Goal: Information Seeking & Learning: Understand process/instructions

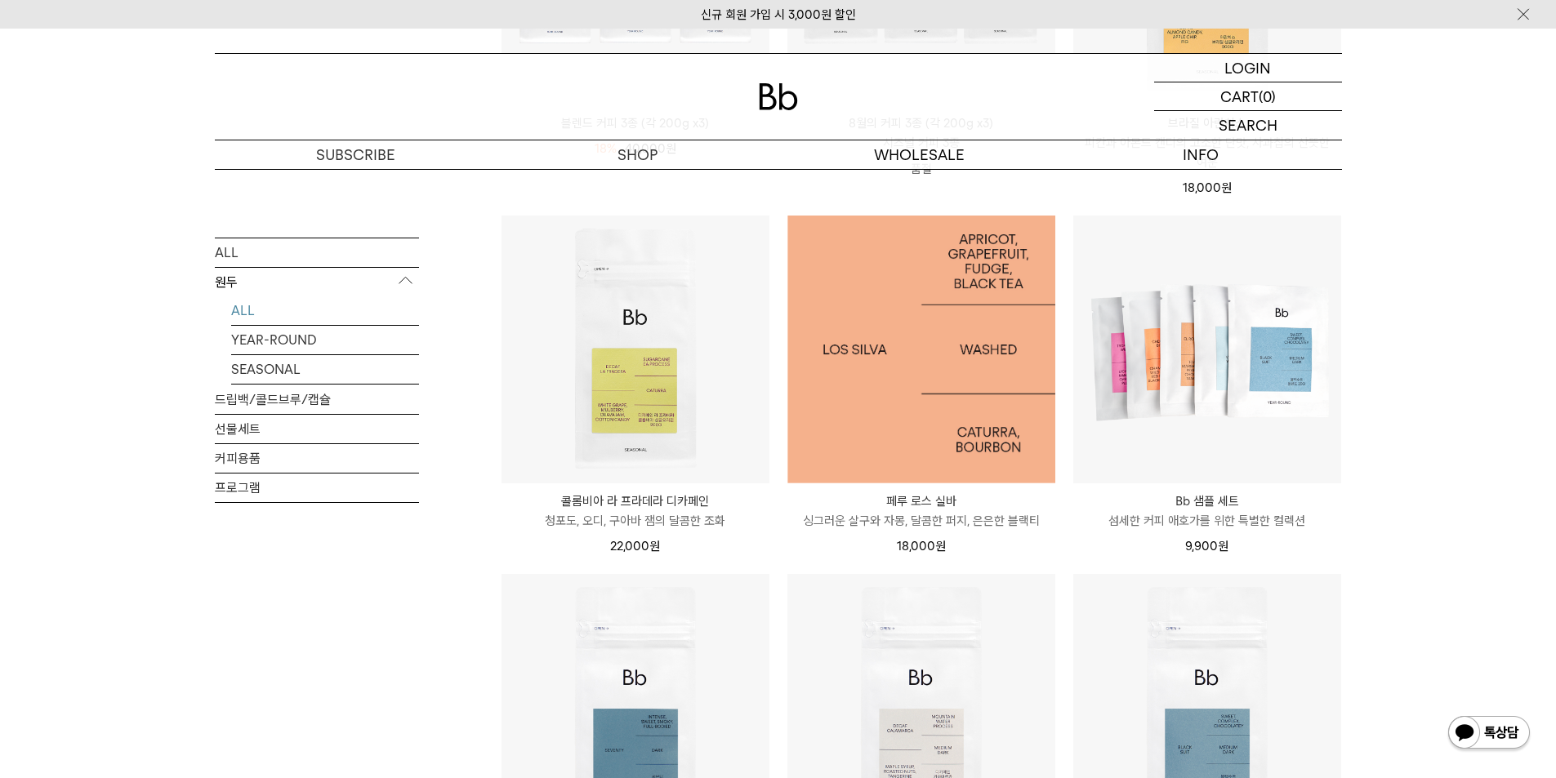
click at [970, 362] on img at bounding box center [921, 350] width 268 height 268
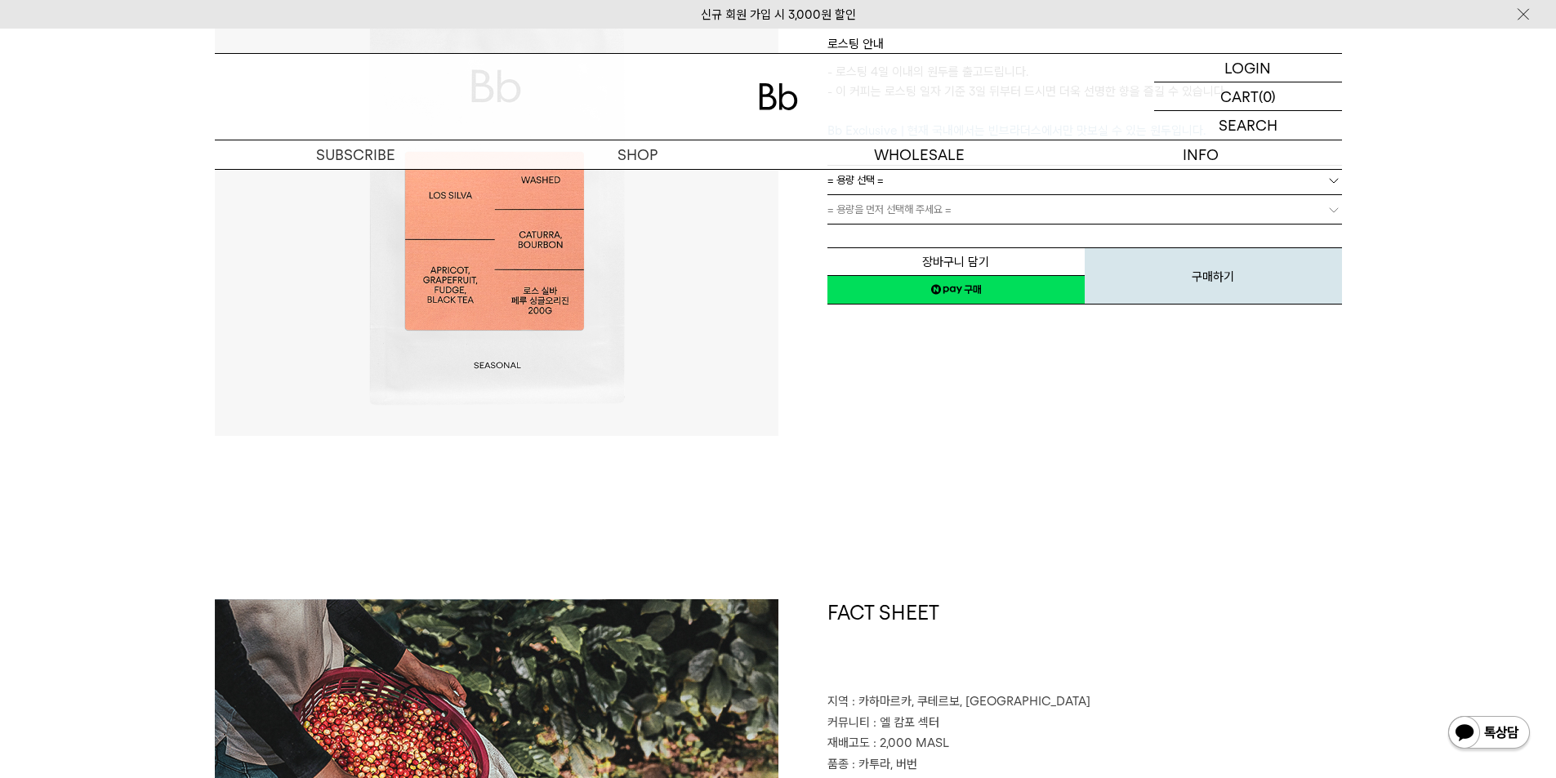
scroll to position [501, 0]
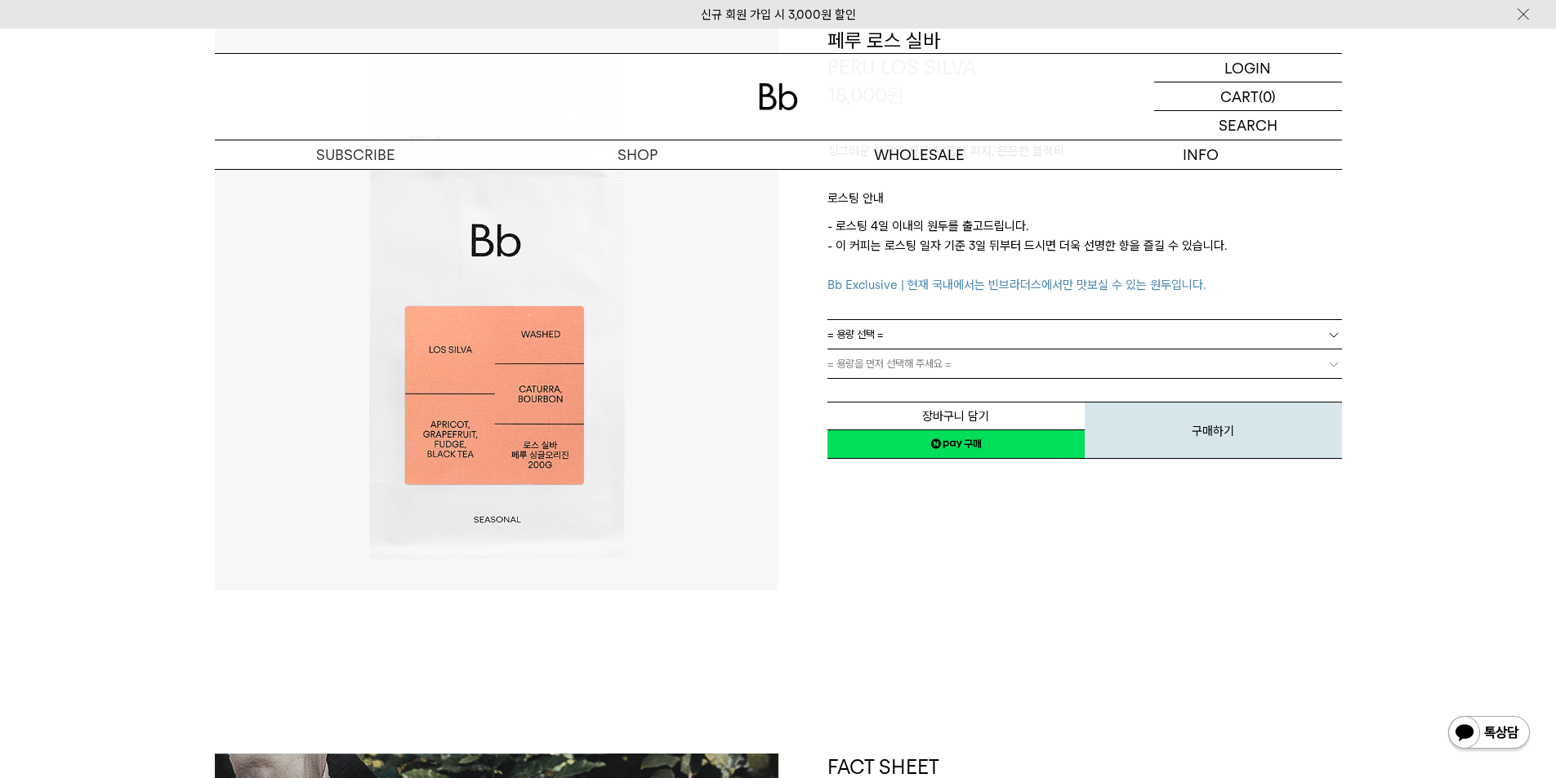
scroll to position [0, 0]
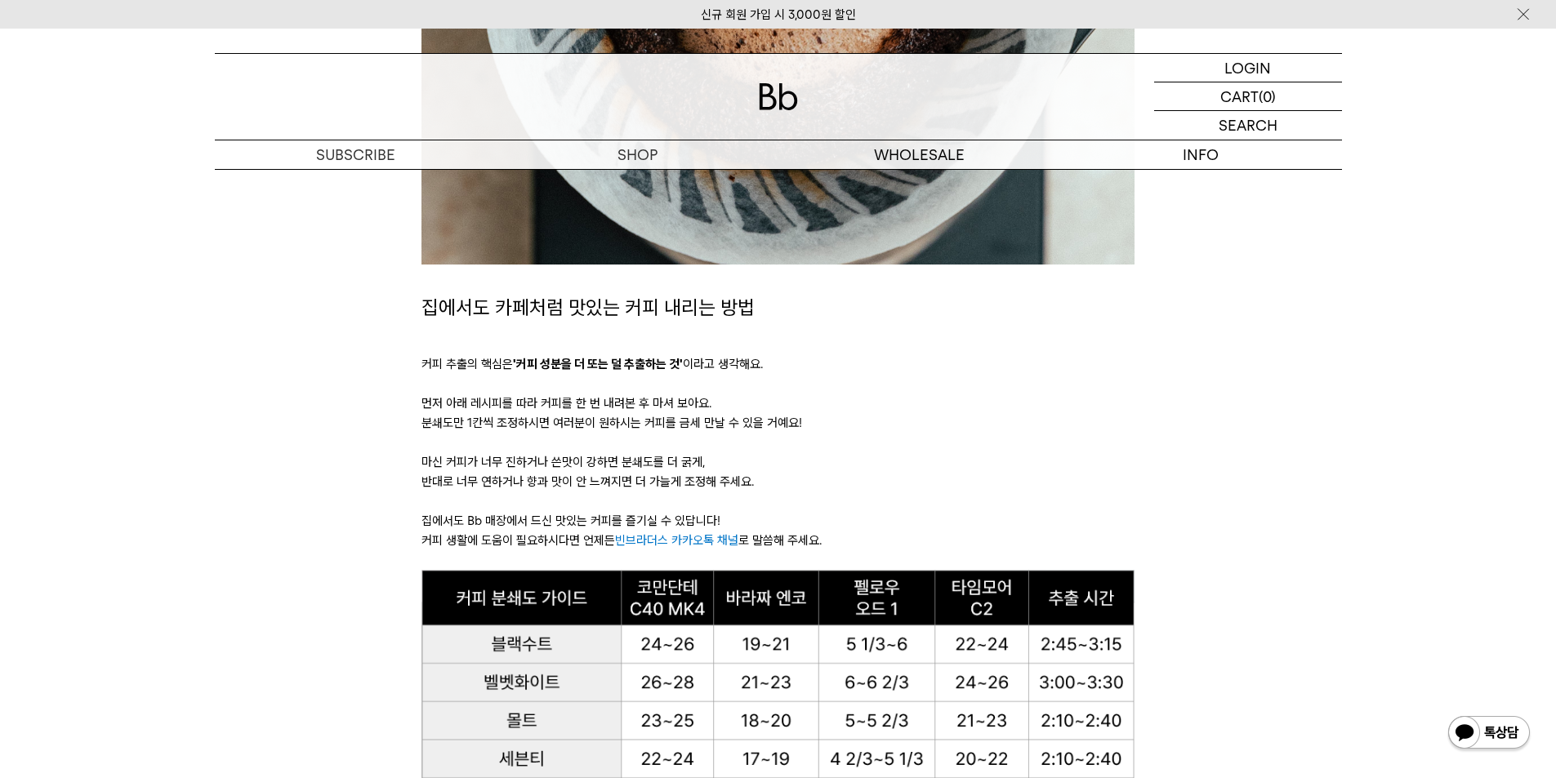
scroll to position [980, 0]
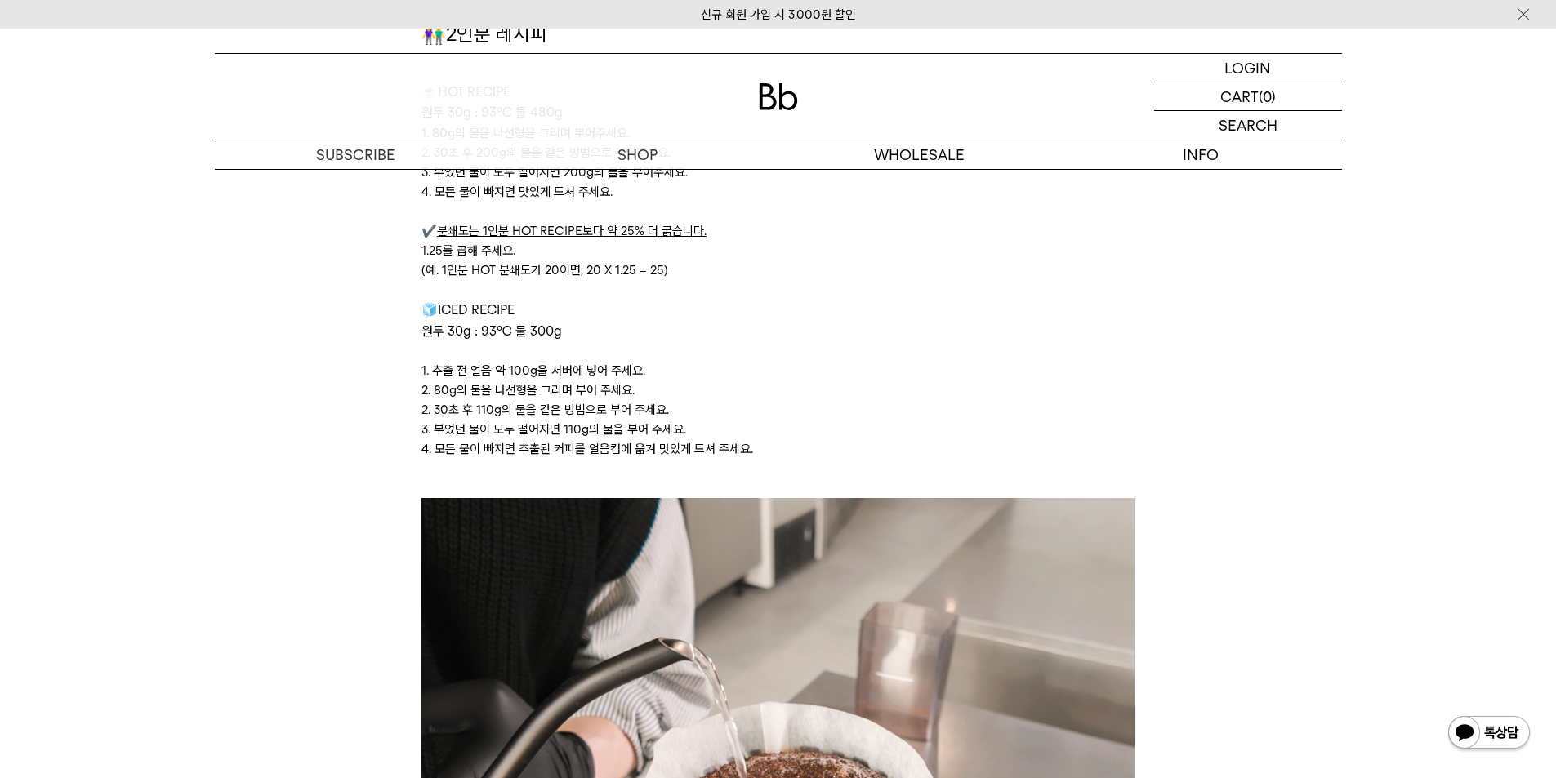
scroll to position [3838, 0]
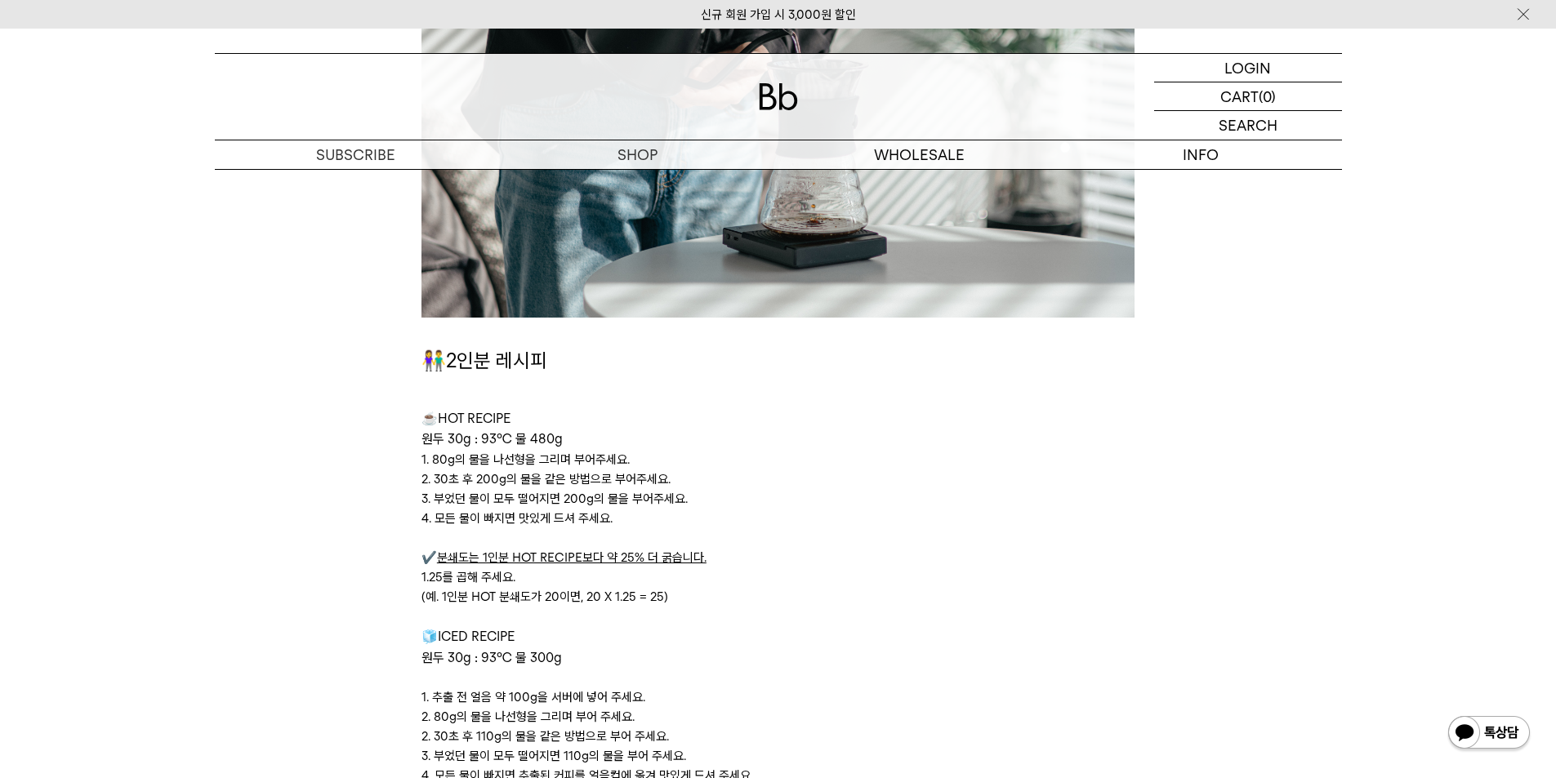
drag, startPoint x: 1300, startPoint y: 597, endPoint x: 966, endPoint y: 482, distance: 353.3
click at [966, 482] on p "2. 30초 후 200g의 물을 같은 방법으로 부어주세요." at bounding box center [777, 480] width 713 height 20
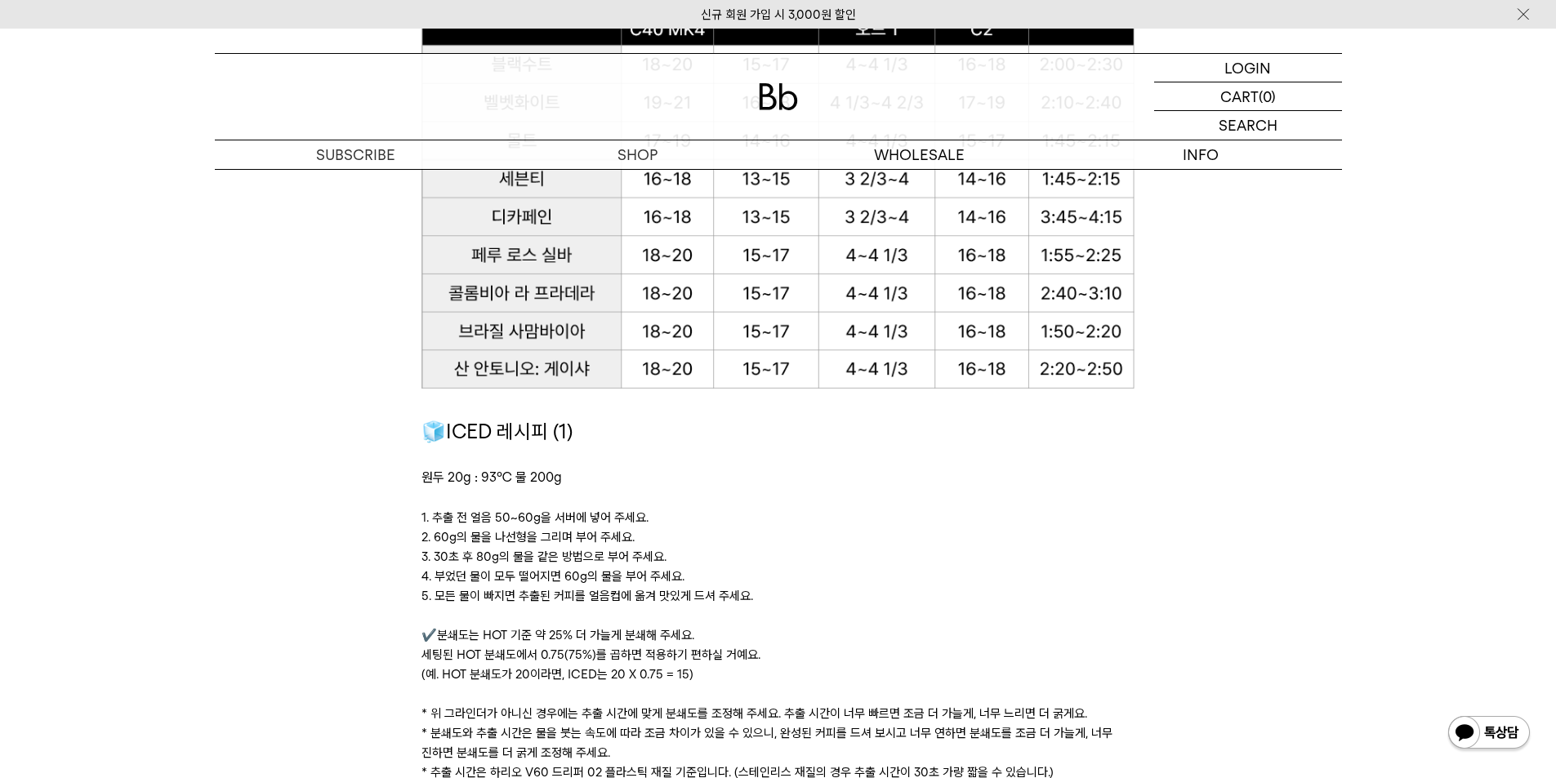
scroll to position [1804, 0]
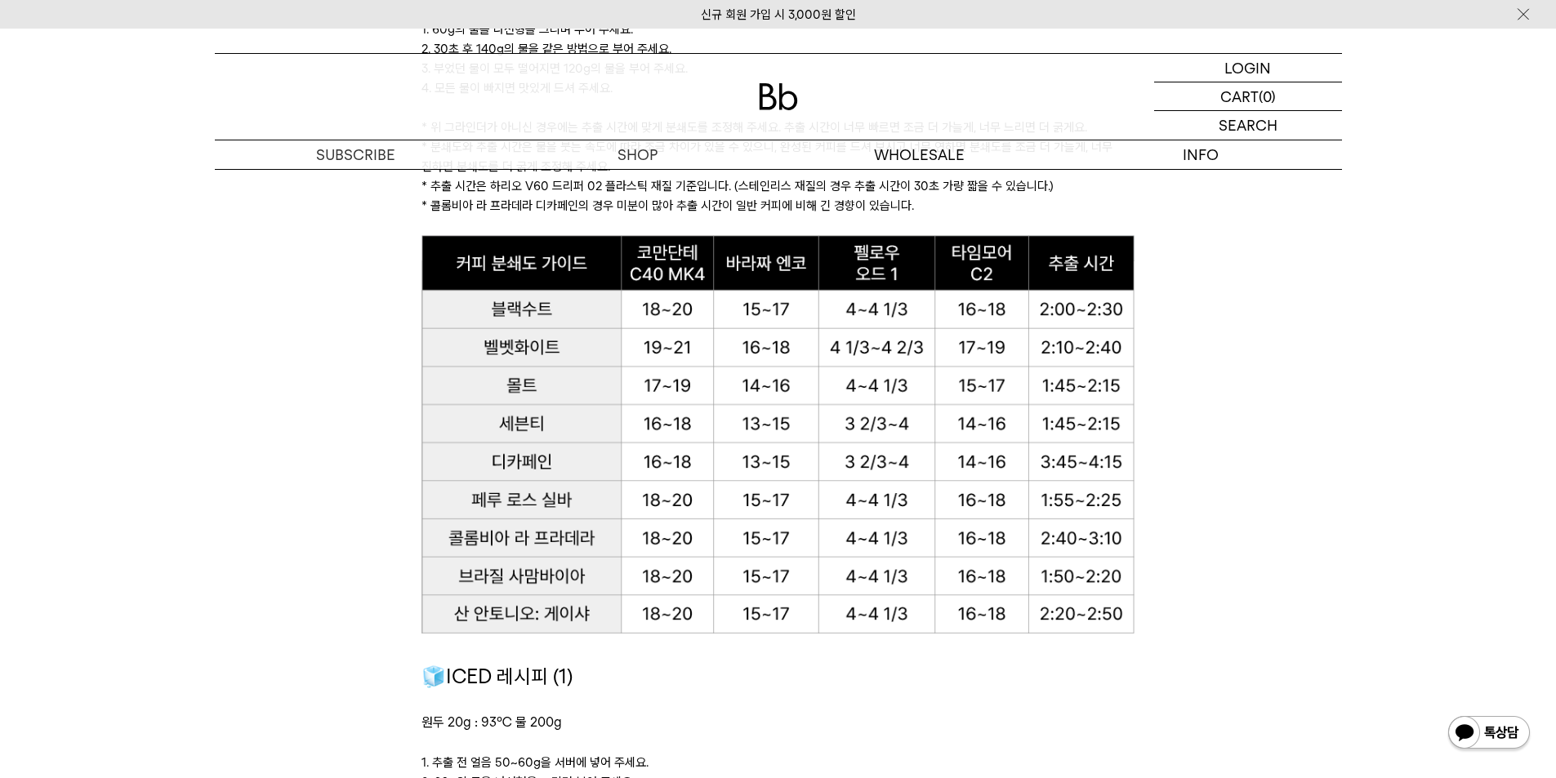
drag, startPoint x: 1148, startPoint y: 499, endPoint x: 1019, endPoint y: 495, distance: 129.1
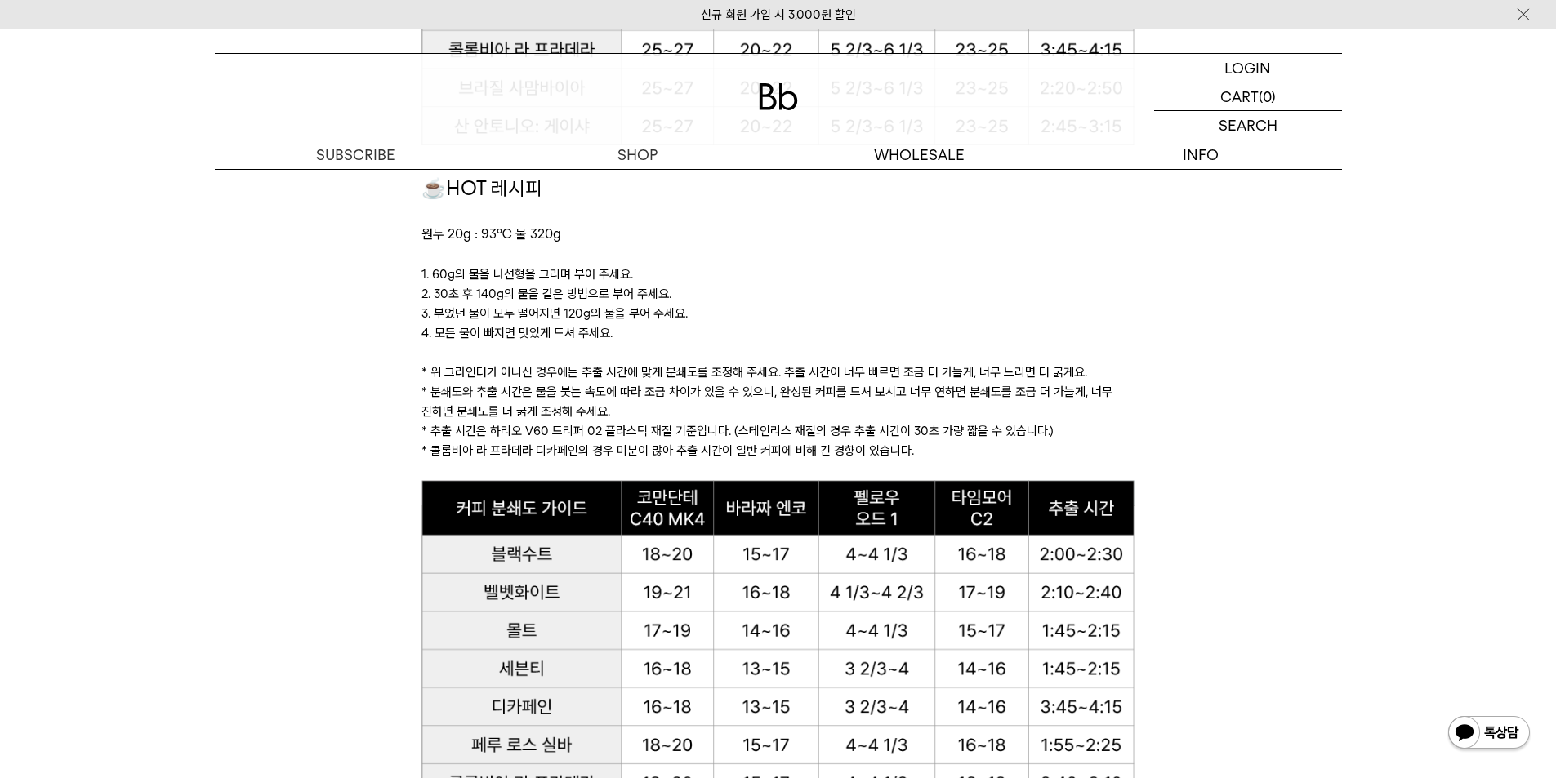
scroll to position [1069, 0]
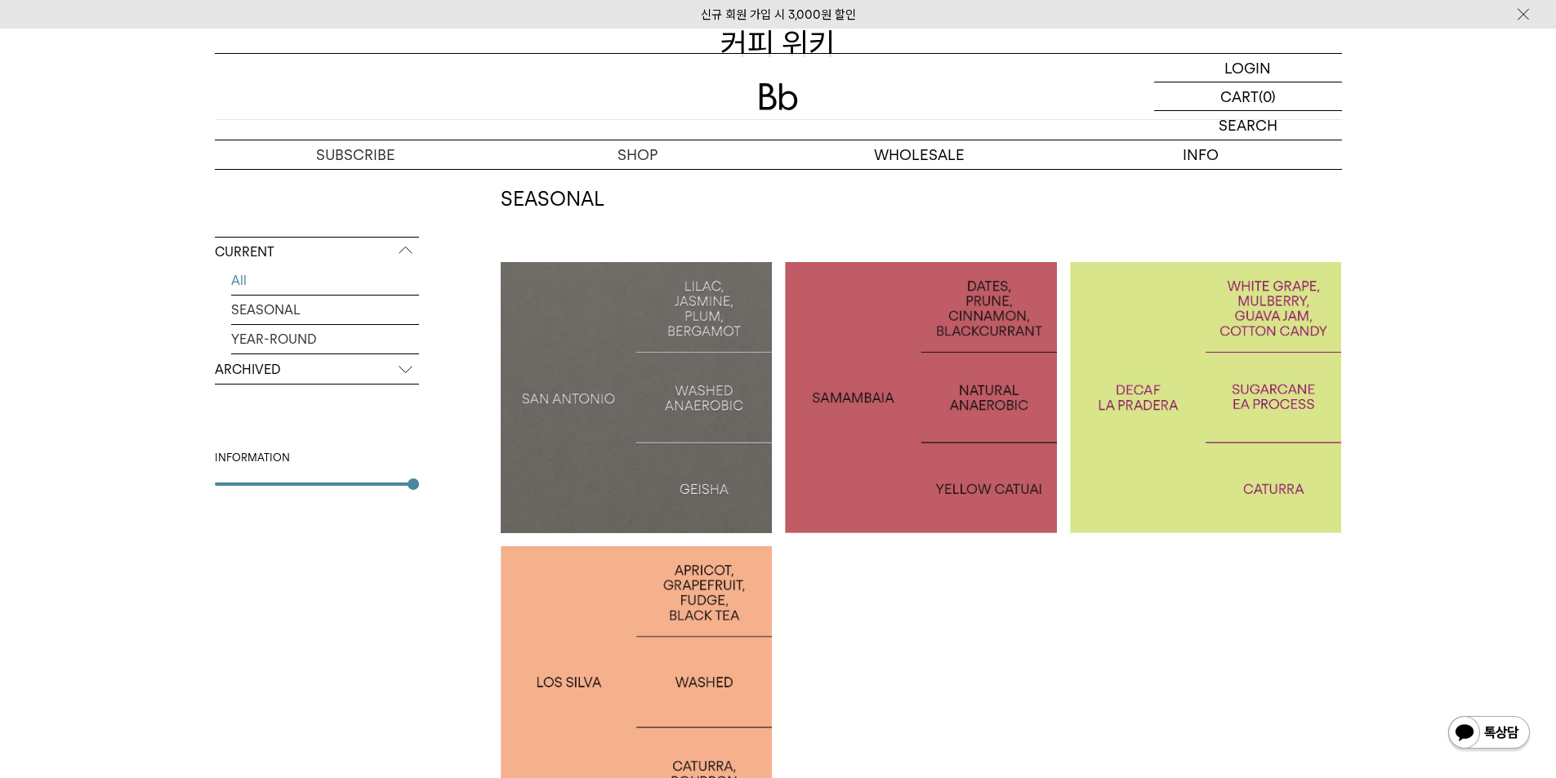
scroll to position [163, 0]
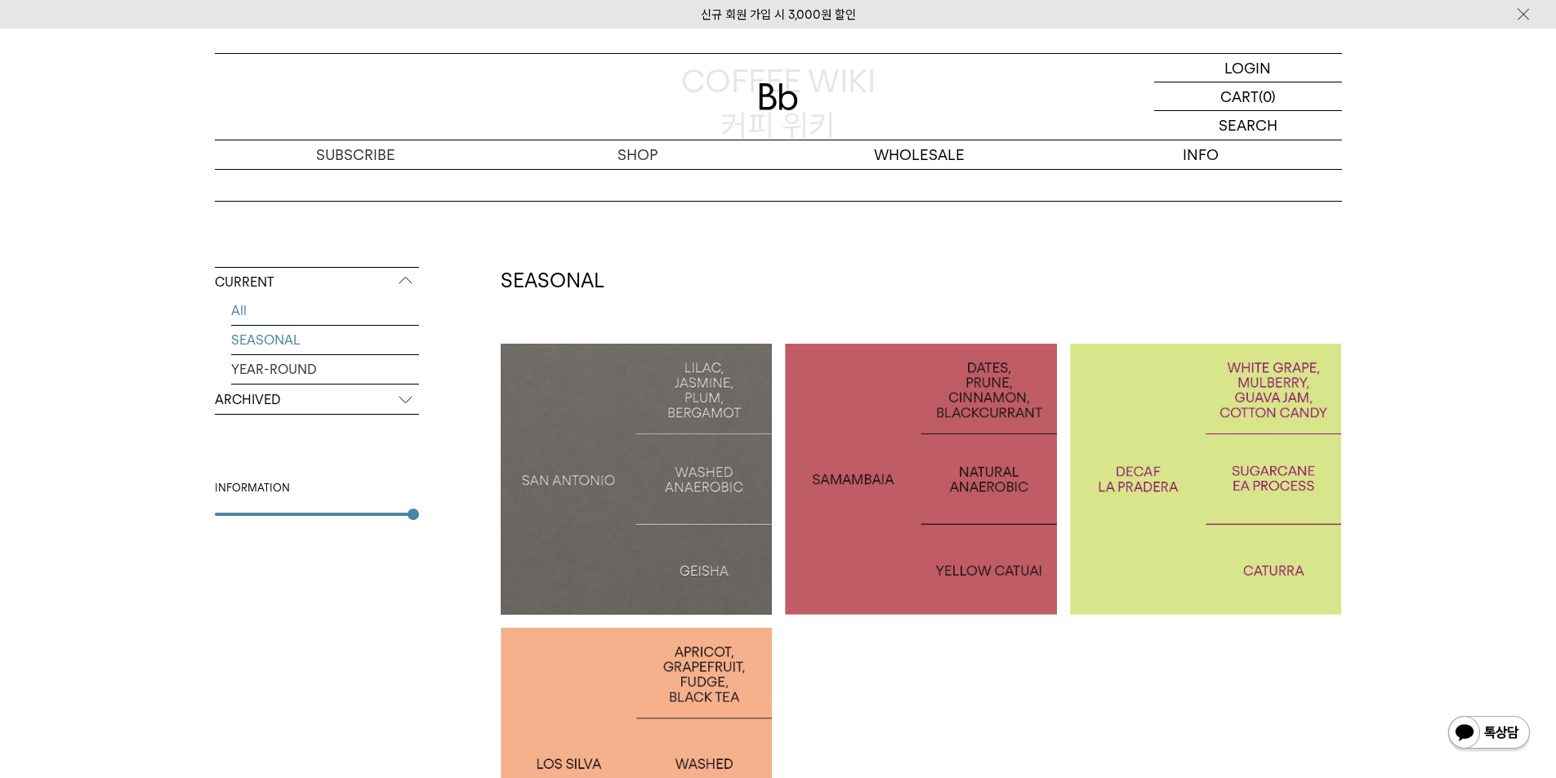
click at [279, 342] on link "SEASONAL" at bounding box center [325, 340] width 188 height 29
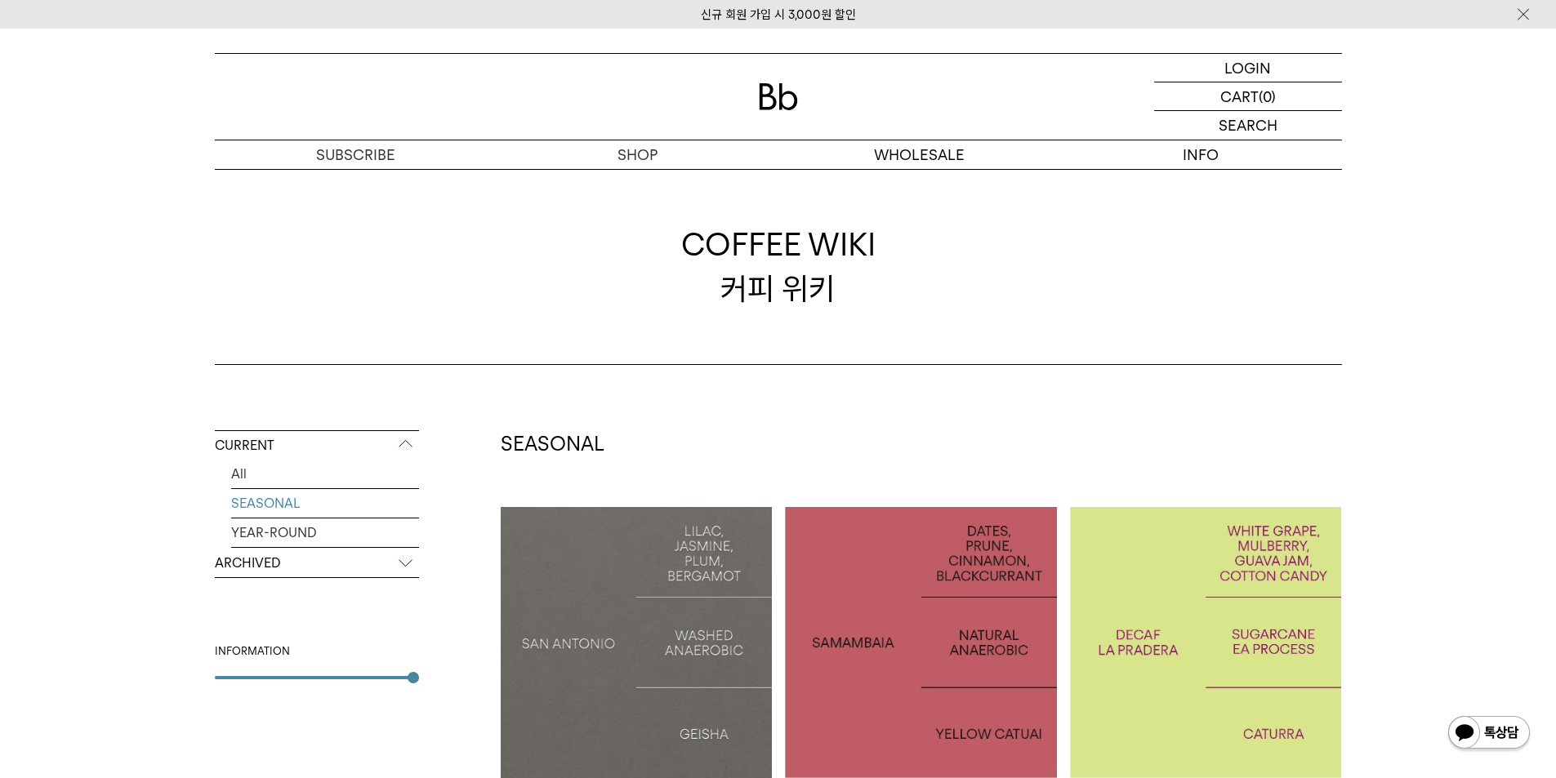
scroll to position [163, 0]
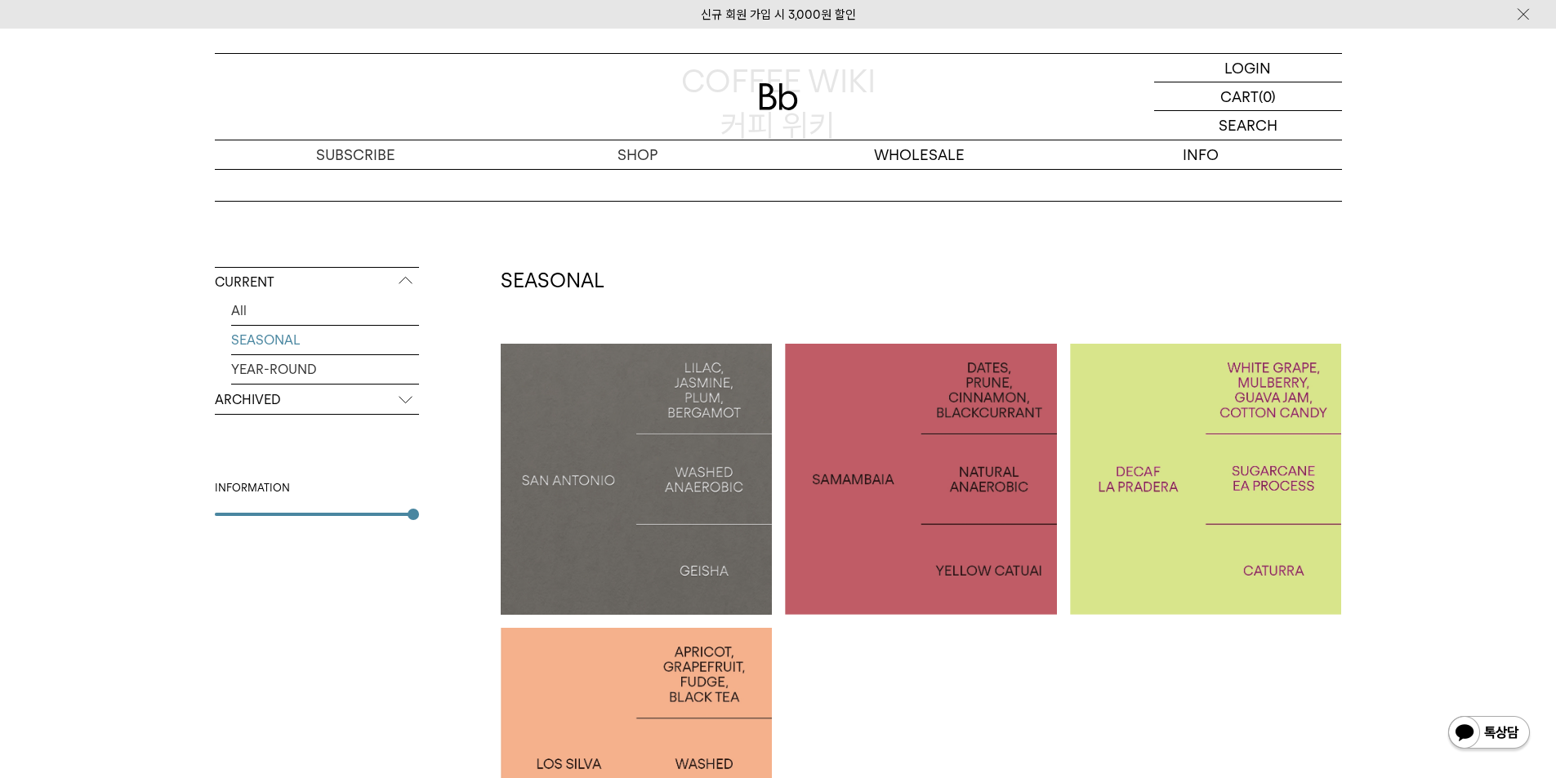
click at [933, 521] on div at bounding box center [921, 480] width 272 height 272
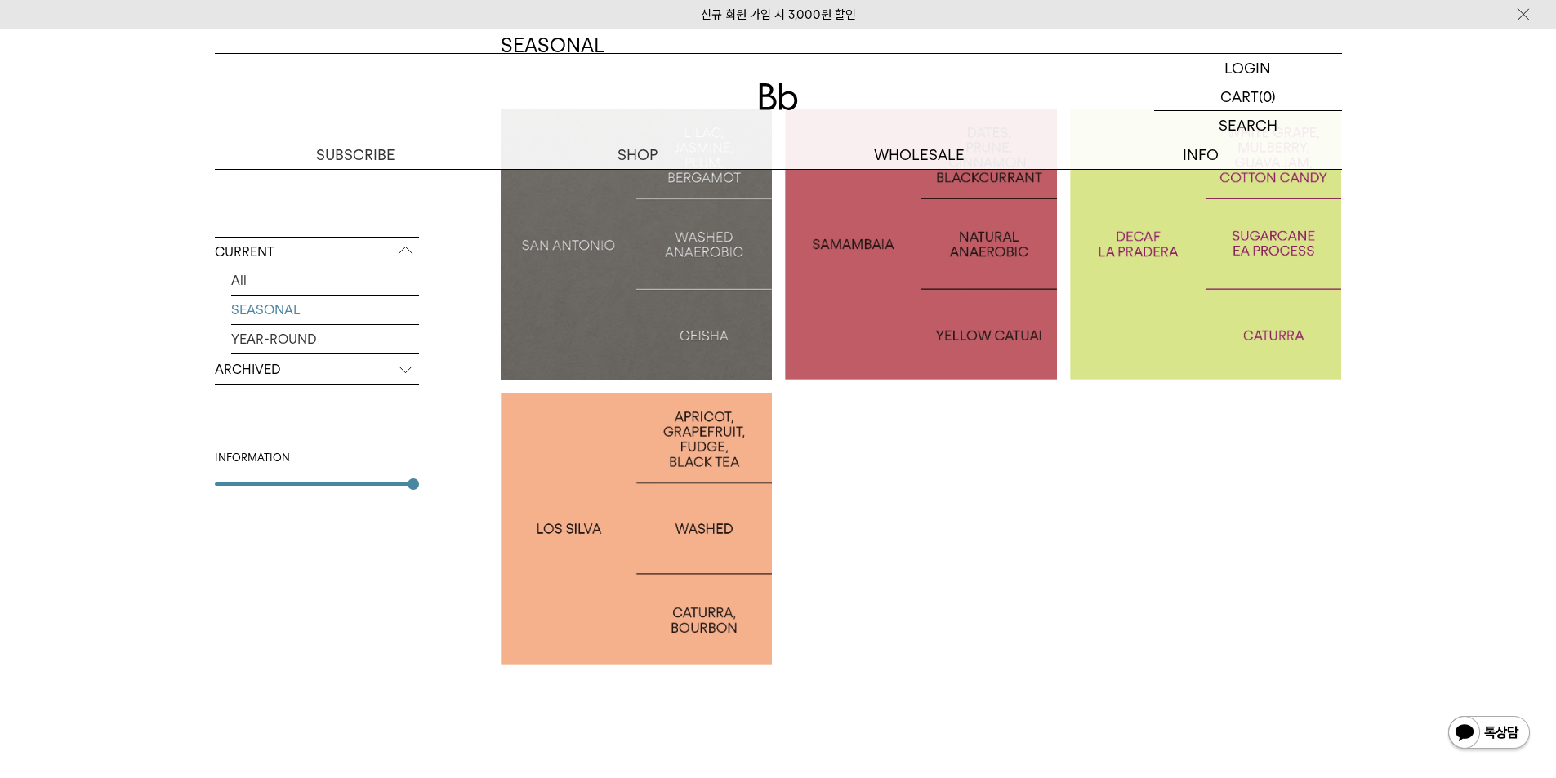
scroll to position [643, 0]
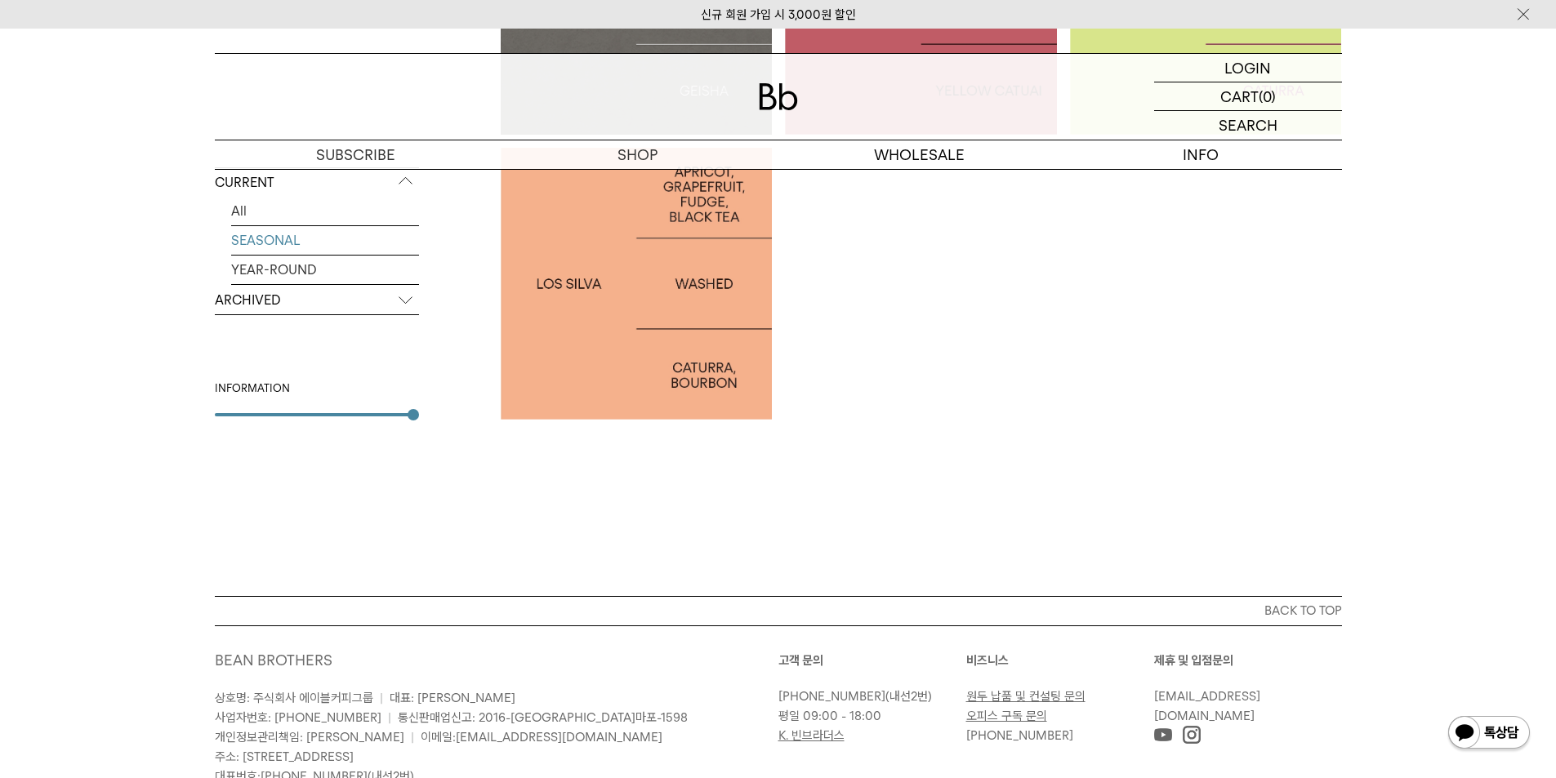
click at [631, 351] on div at bounding box center [637, 284] width 272 height 272
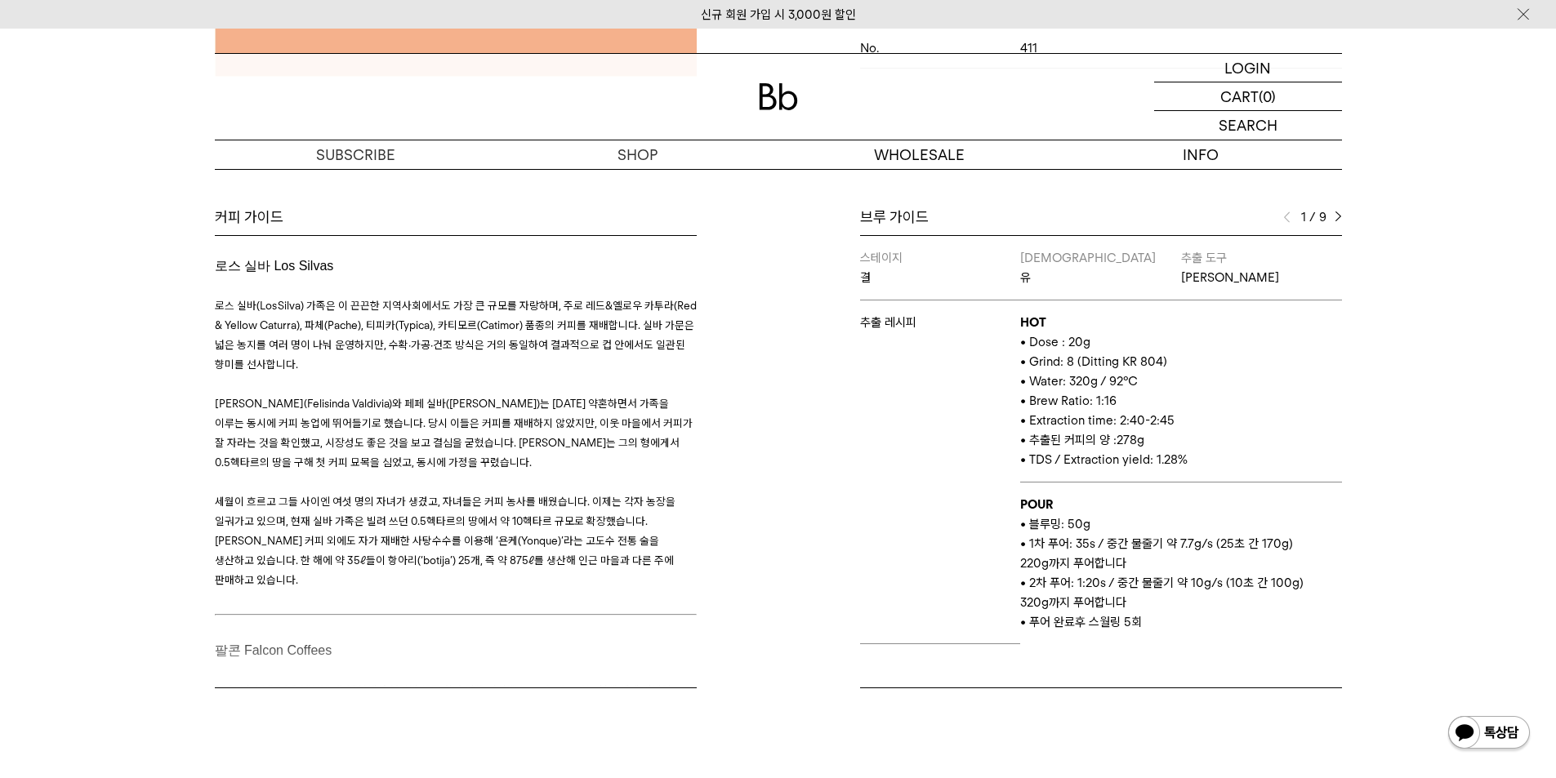
scroll to position [82, 0]
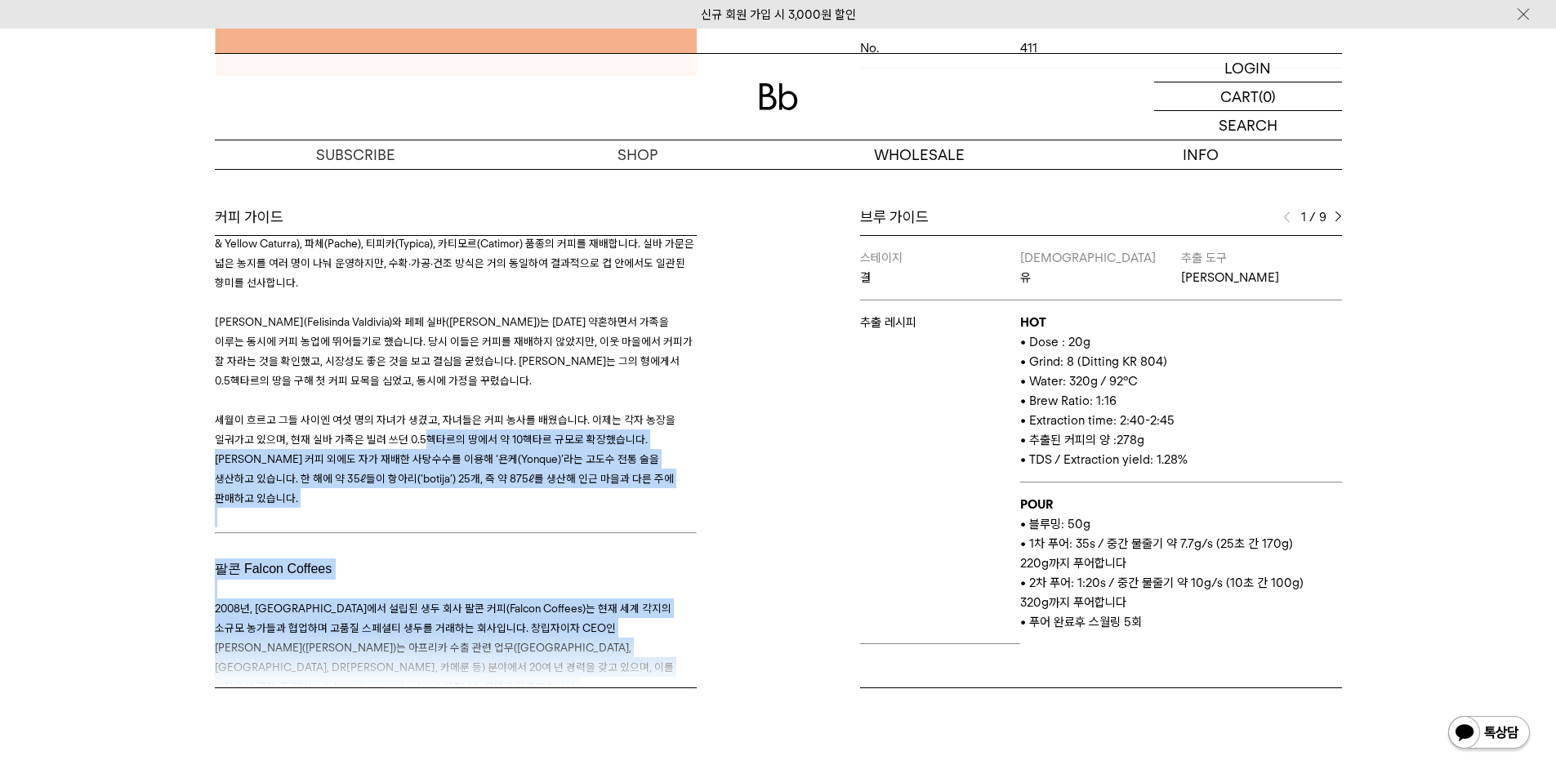
drag, startPoint x: 417, startPoint y: 438, endPoint x: 657, endPoint y: 640, distance: 314.1
click at [657, 640] on div "커피 가이드 로스 실바 Los Silvas 로스 실바(Los Silva) 가족은 이 끈끈한 지역사회에서도 가장 큰 규모를 자랑하며, 주로 레드…" at bounding box center [493, 447] width 572 height 481
click at [649, 644] on div "커피 가이드 로스 실바 Los Silvas 로스 실바(Los Silva) 가족은 이 끈끈한 지역사회에서도 가장 큰 규모를 자랑하며, 주로 레드…" at bounding box center [493, 447] width 572 height 481
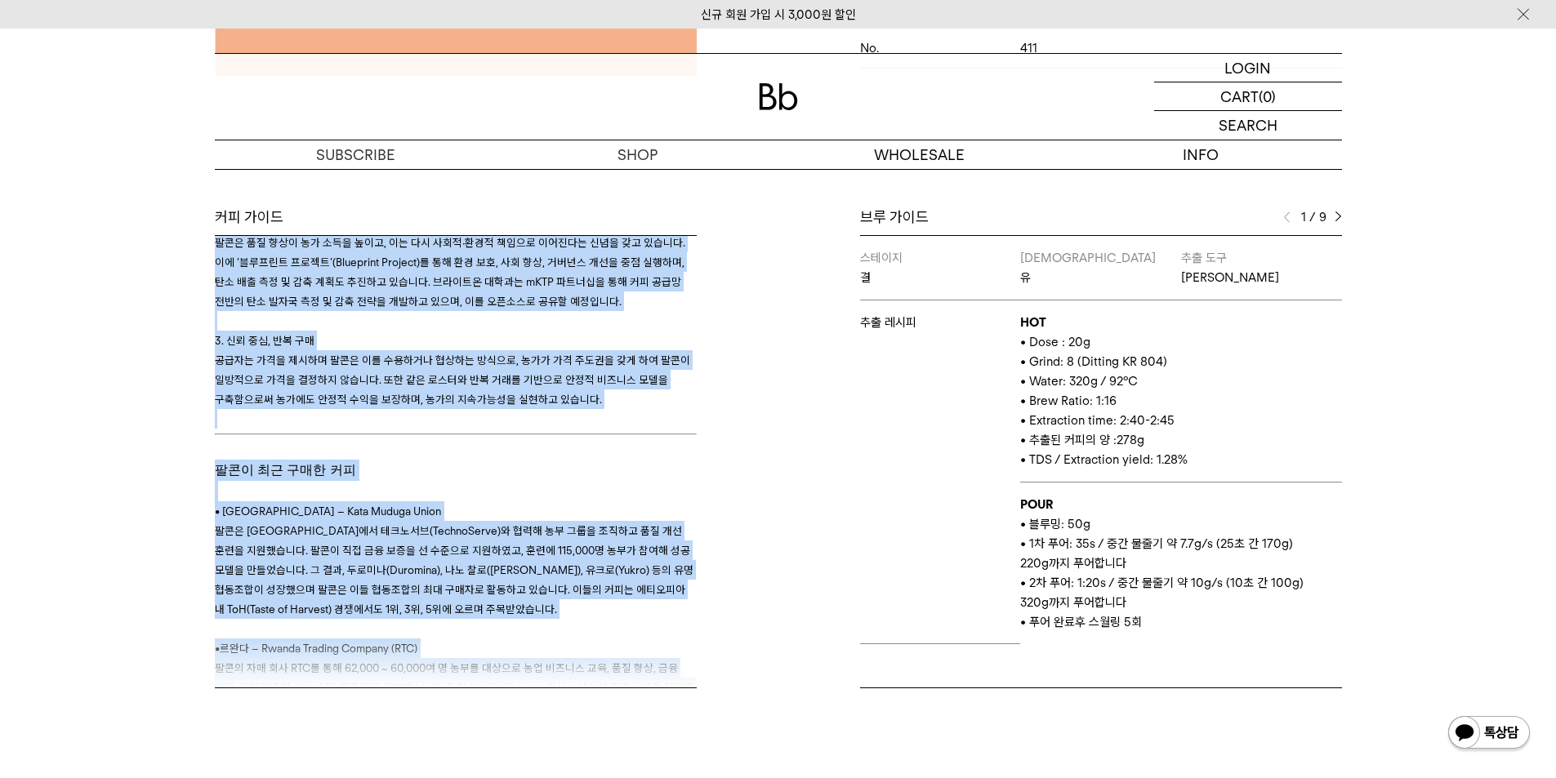
scroll to position [1062, 0]
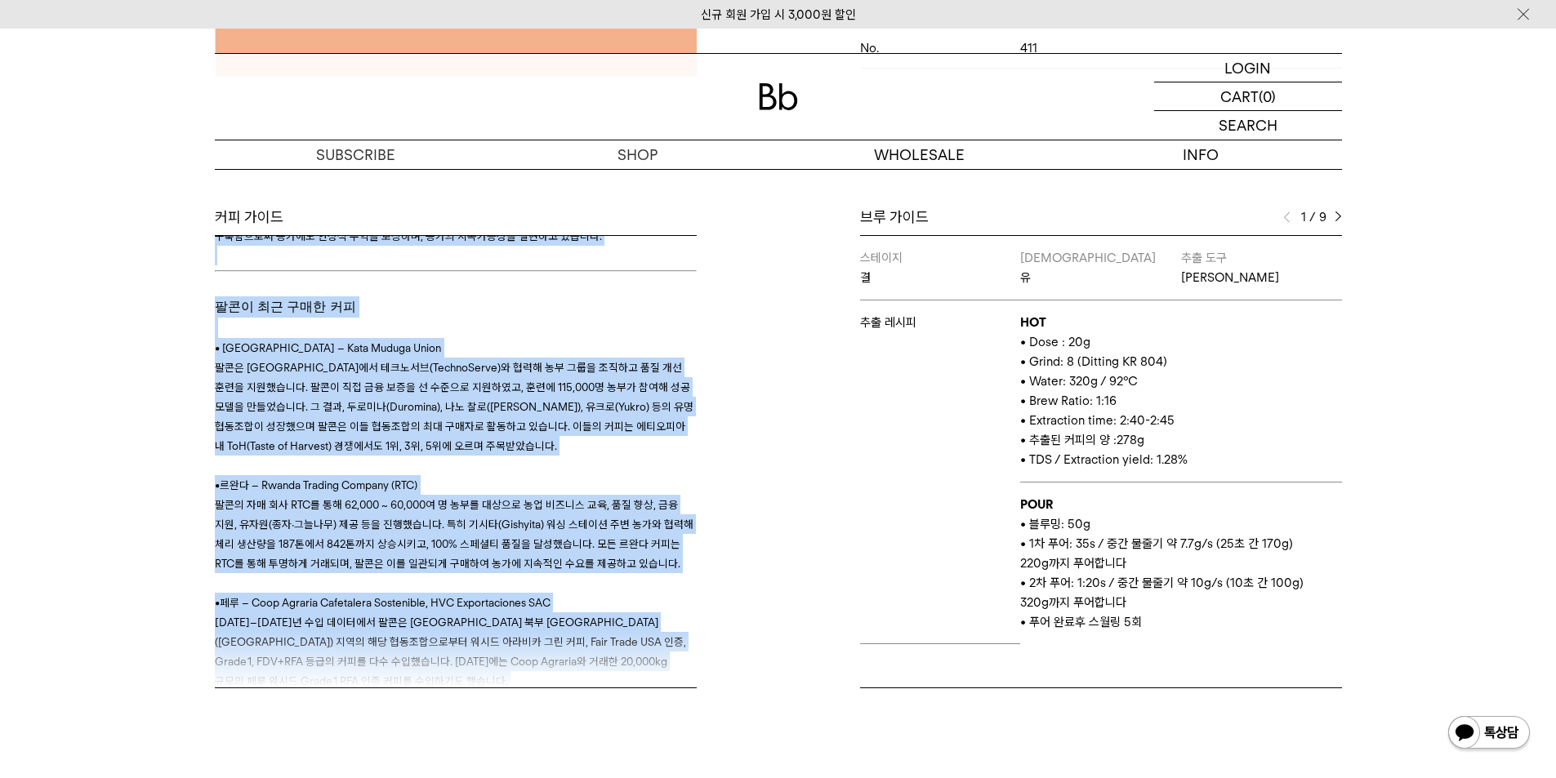
click at [452, 456] on p "• 르완다 – Rwanda Trading Company (RTC) 팔콘의 자매 회사 RTC를 통해 62,000 ~ 60,000여 명 농부를 대…" at bounding box center [456, 515] width 482 height 118
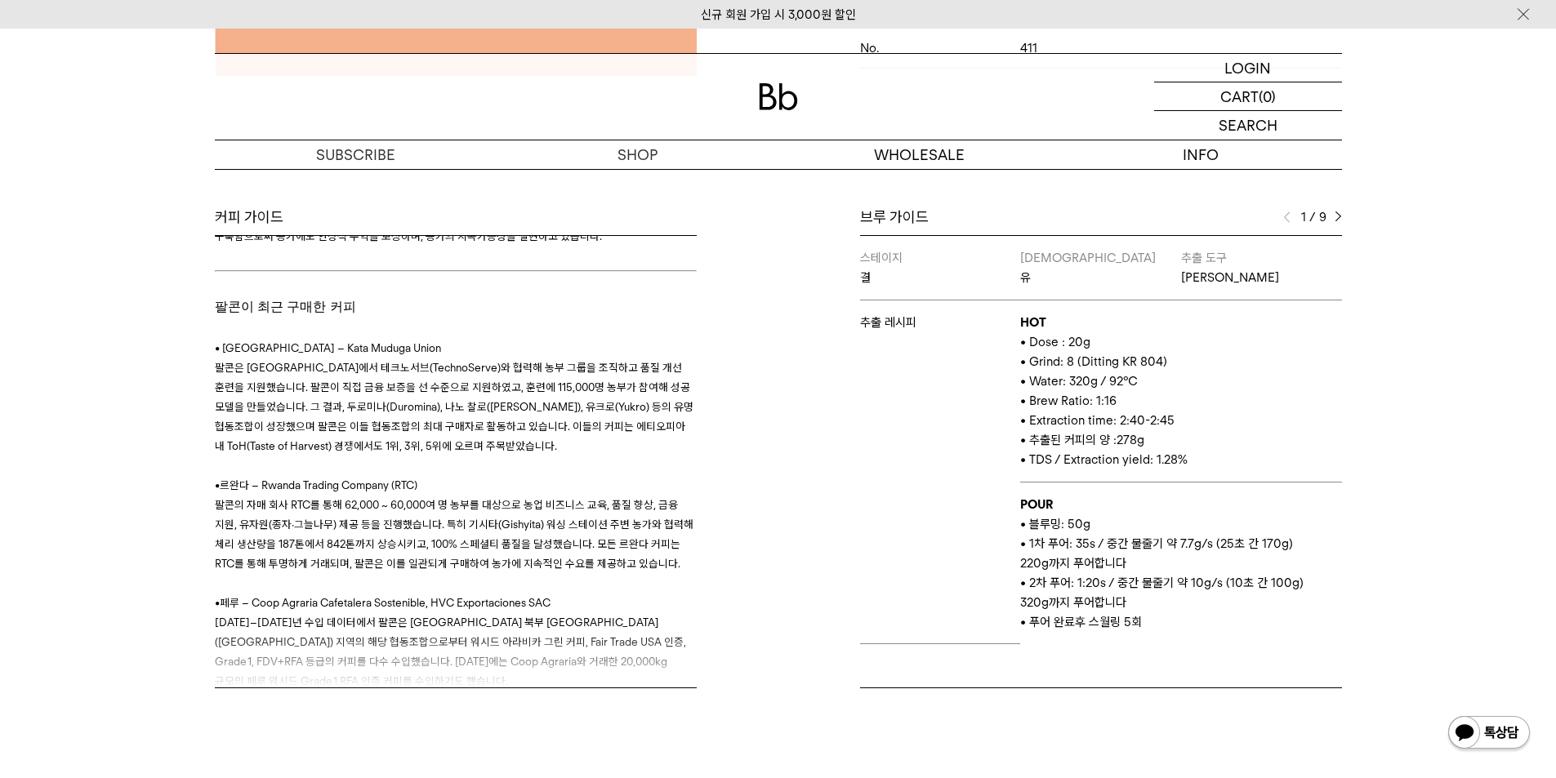
scroll to position [1143, 0]
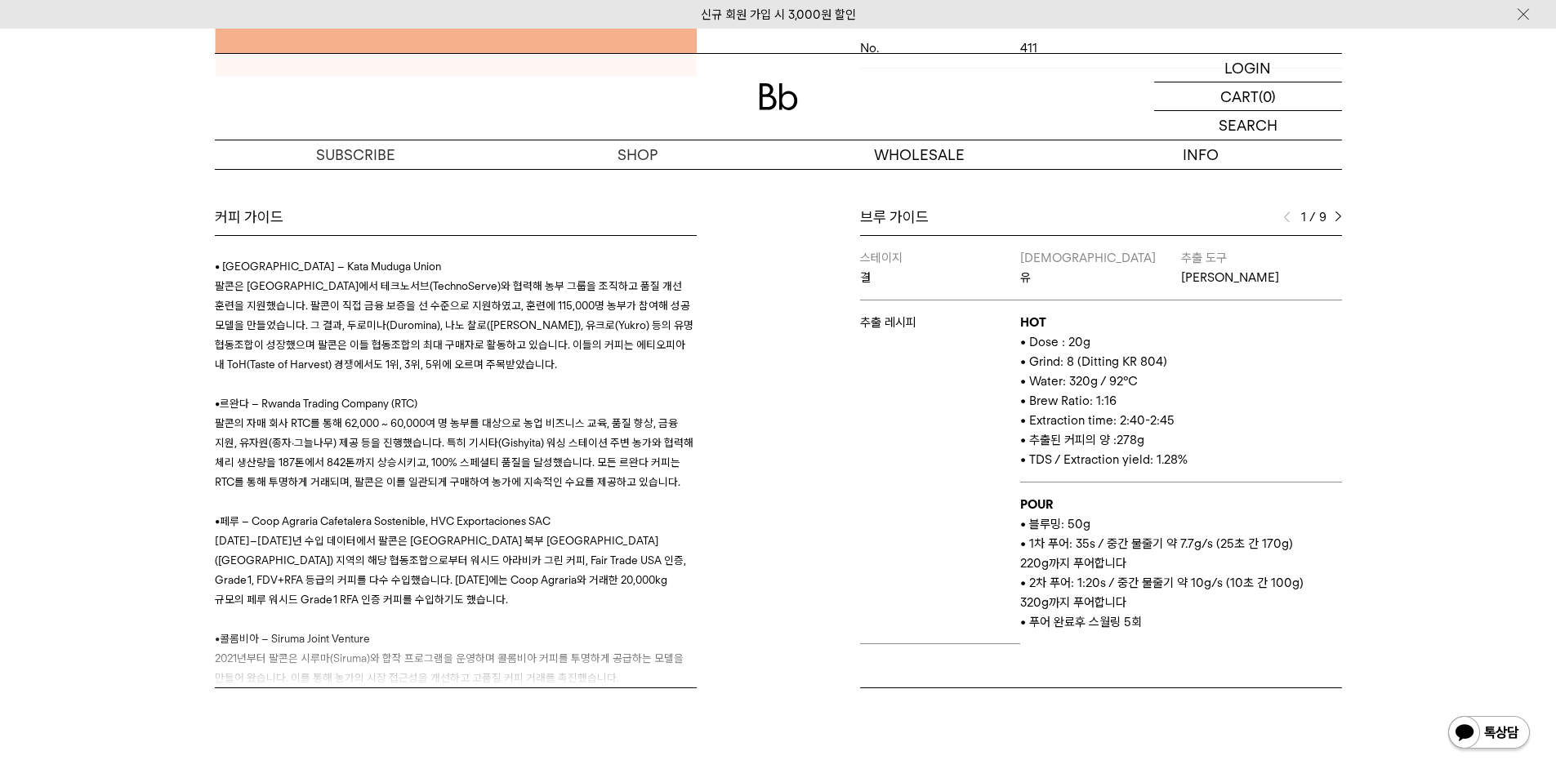
click at [1128, 445] on span "• 추출된 커피의 양 :278g" at bounding box center [1082, 440] width 124 height 15
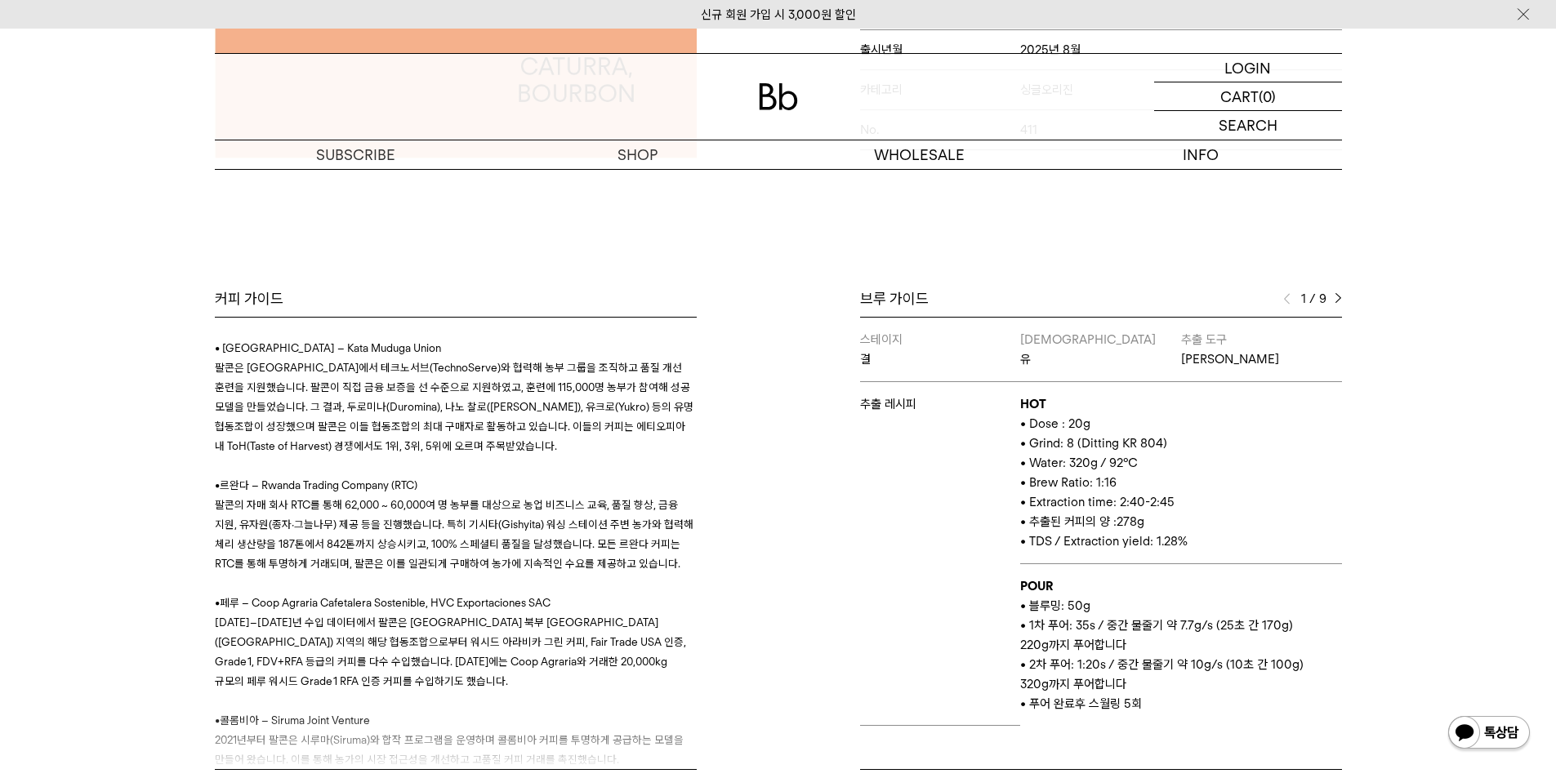
scroll to position [653, 0]
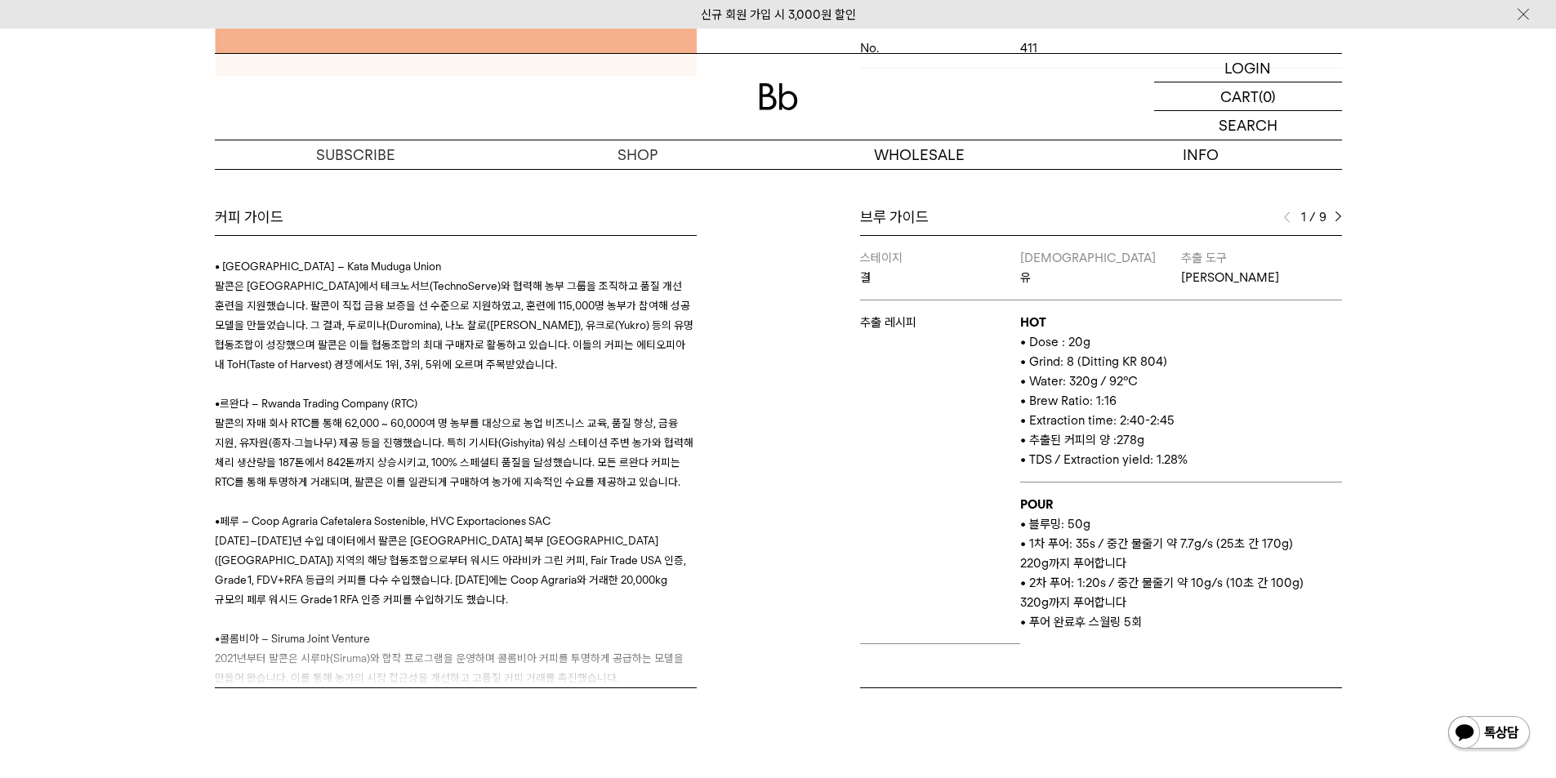
drag, startPoint x: 1057, startPoint y: 519, endPoint x: 1111, endPoint y: 518, distance: 53.1
click at [1108, 518] on p "• 블루밍: 50g" at bounding box center [1180, 524] width 321 height 20
drag, startPoint x: 1017, startPoint y: 526, endPoint x: 1181, endPoint y: 567, distance: 168.3
click at [1181, 567] on tbody "스테이지 결 바리스타 유 추출 도구 칼리타 웨이브 추출 레시피 HOT • Dose : 20g • Grind: 8 (Ditting KR 804)…" at bounding box center [1101, 440] width 482 height 408
click at [1202, 571] on p "• 1차 푸어: 35s / 중간 물줄기 약 7.7g/s (25초 간 170g) 220g까지 푸어합니다" at bounding box center [1180, 553] width 321 height 39
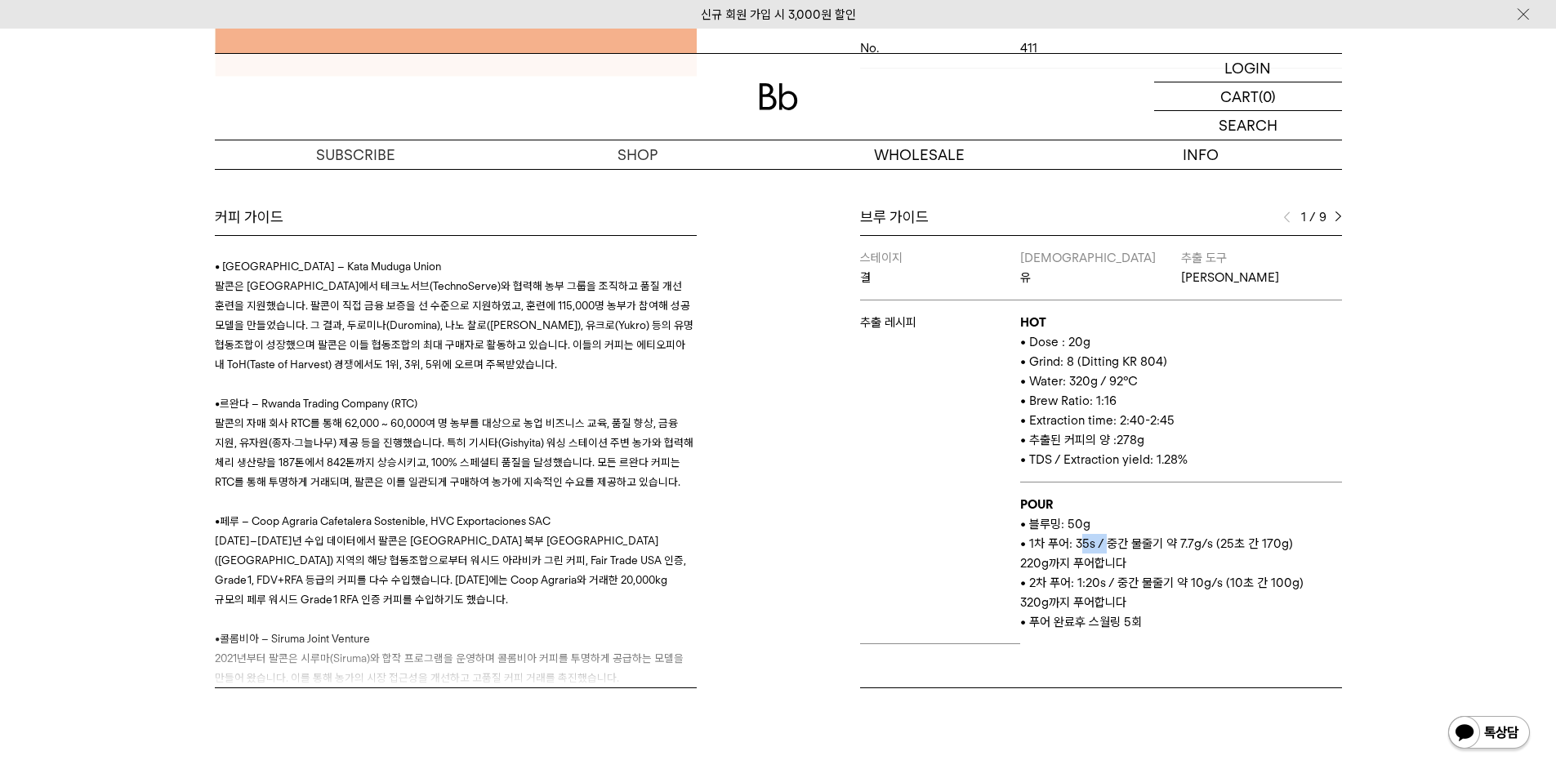
drag, startPoint x: 1076, startPoint y: 540, endPoint x: 1104, endPoint y: 540, distance: 27.8
click at [1104, 540] on p "• 1차 푸어: 35s / 중간 물줄기 약 7.7g/s (25초 간 170g) 220g까지 푸어합니다" at bounding box center [1180, 553] width 321 height 39
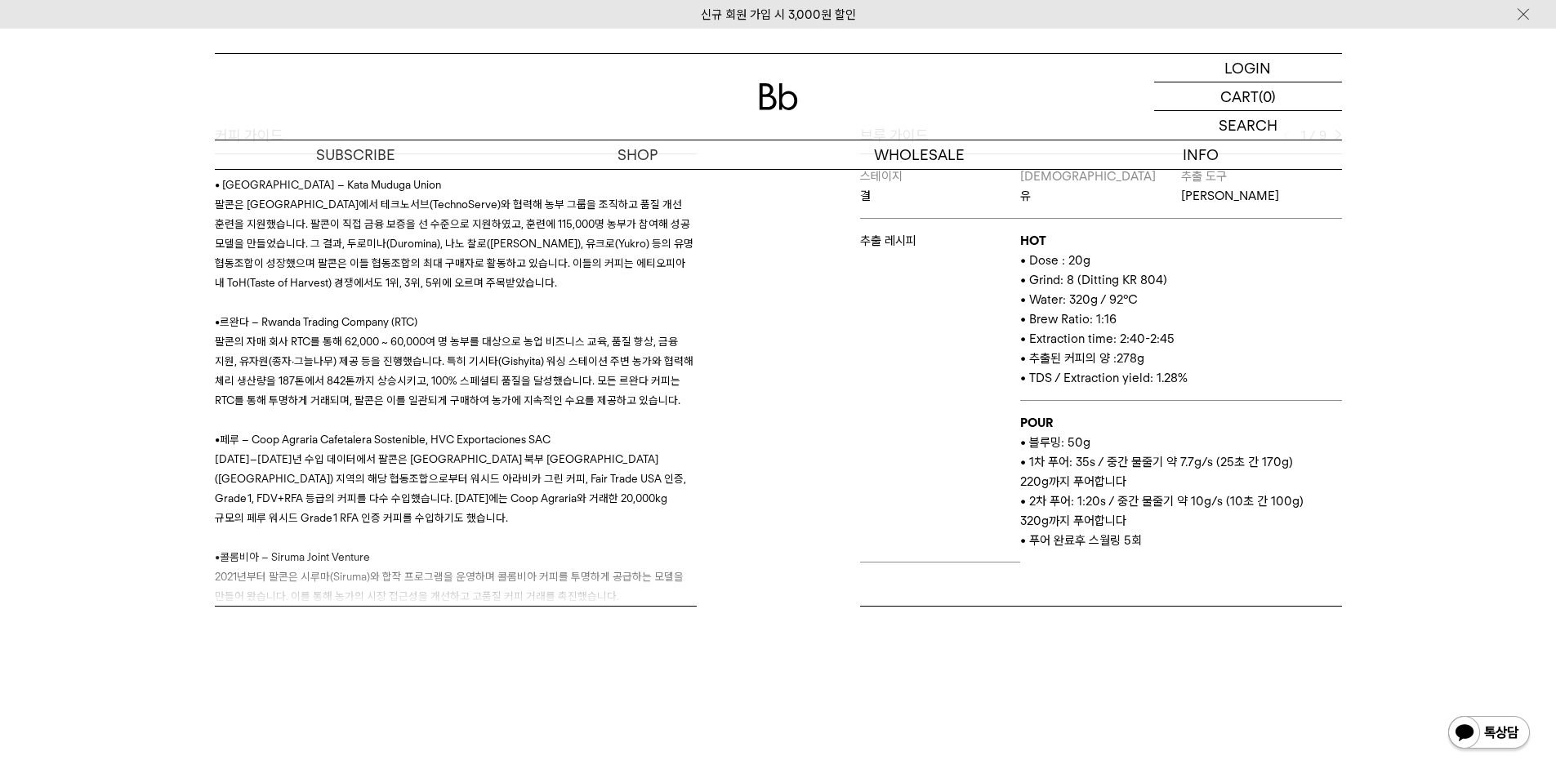
click at [1199, 505] on p "• 2차 푸어: 1:20s / 중간 물줄기 약 10g/s (10초 간 100g) 320g까지 푸어합니다" at bounding box center [1180, 511] width 321 height 39
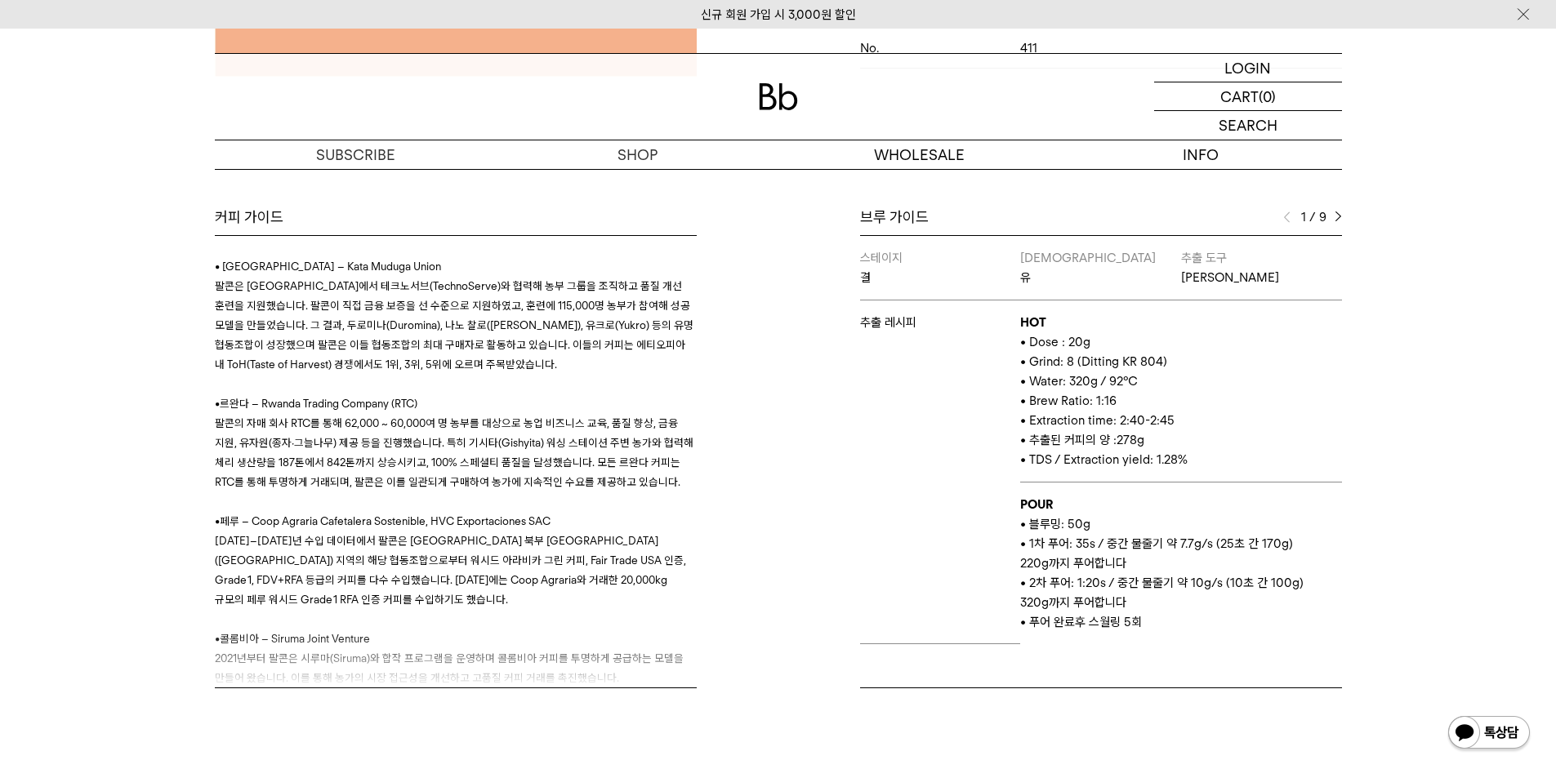
click at [1335, 211] on img at bounding box center [1337, 216] width 7 height 11
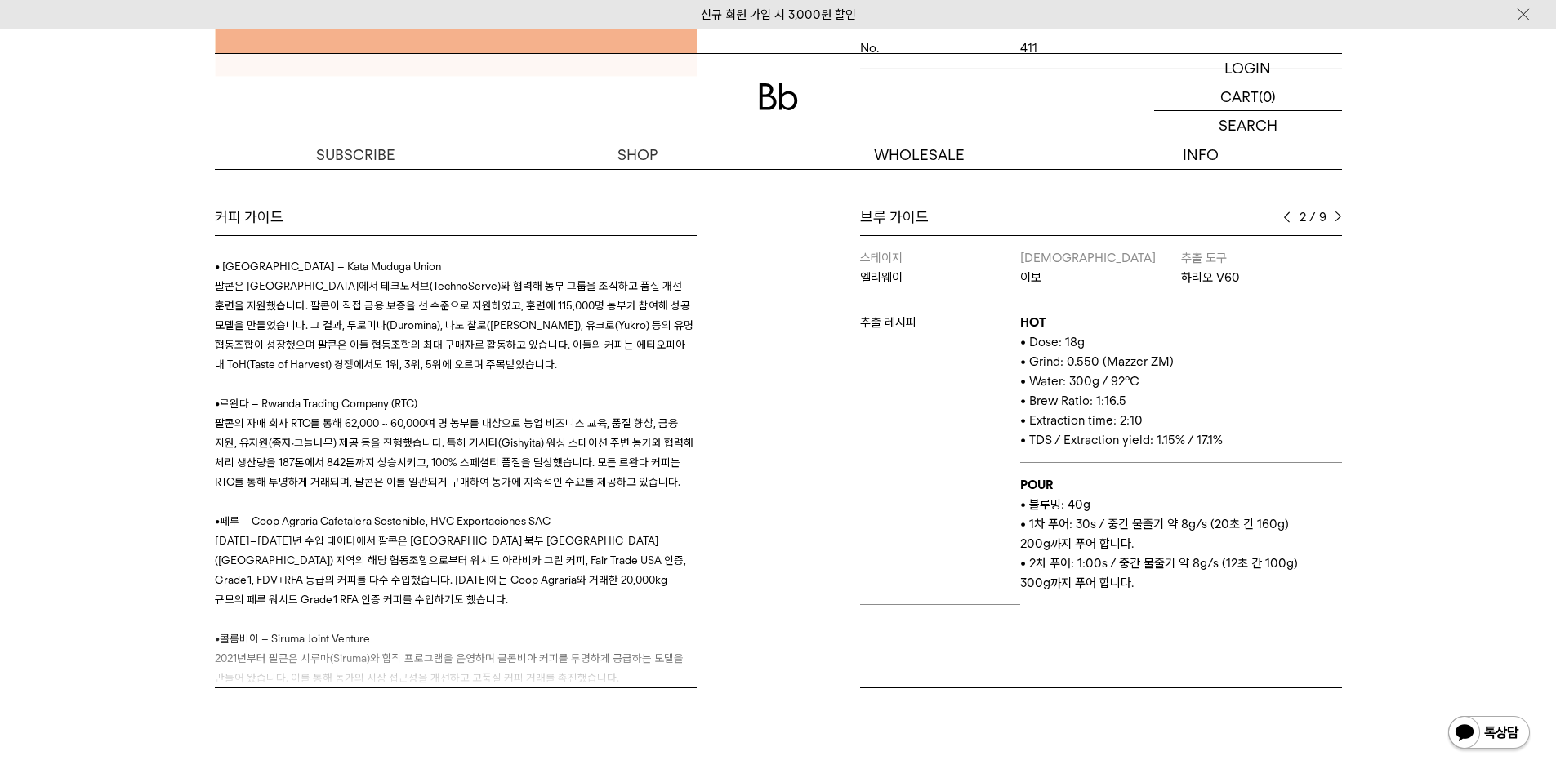
click at [1335, 211] on img at bounding box center [1337, 216] width 7 height 11
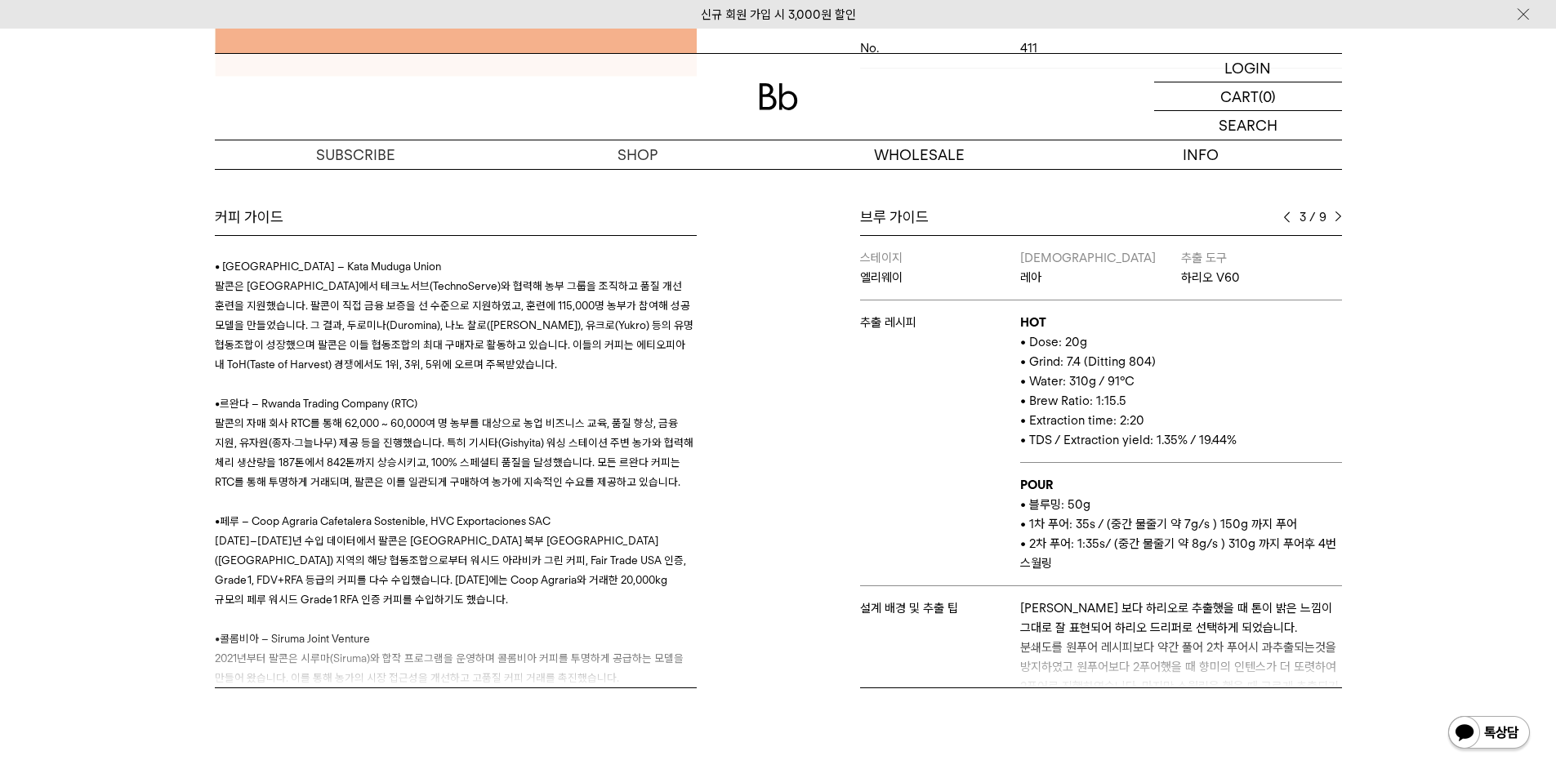
click at [1290, 216] on div "3 / 9" at bounding box center [1312, 217] width 59 height 20
click at [1289, 216] on img at bounding box center [1286, 216] width 7 height 11
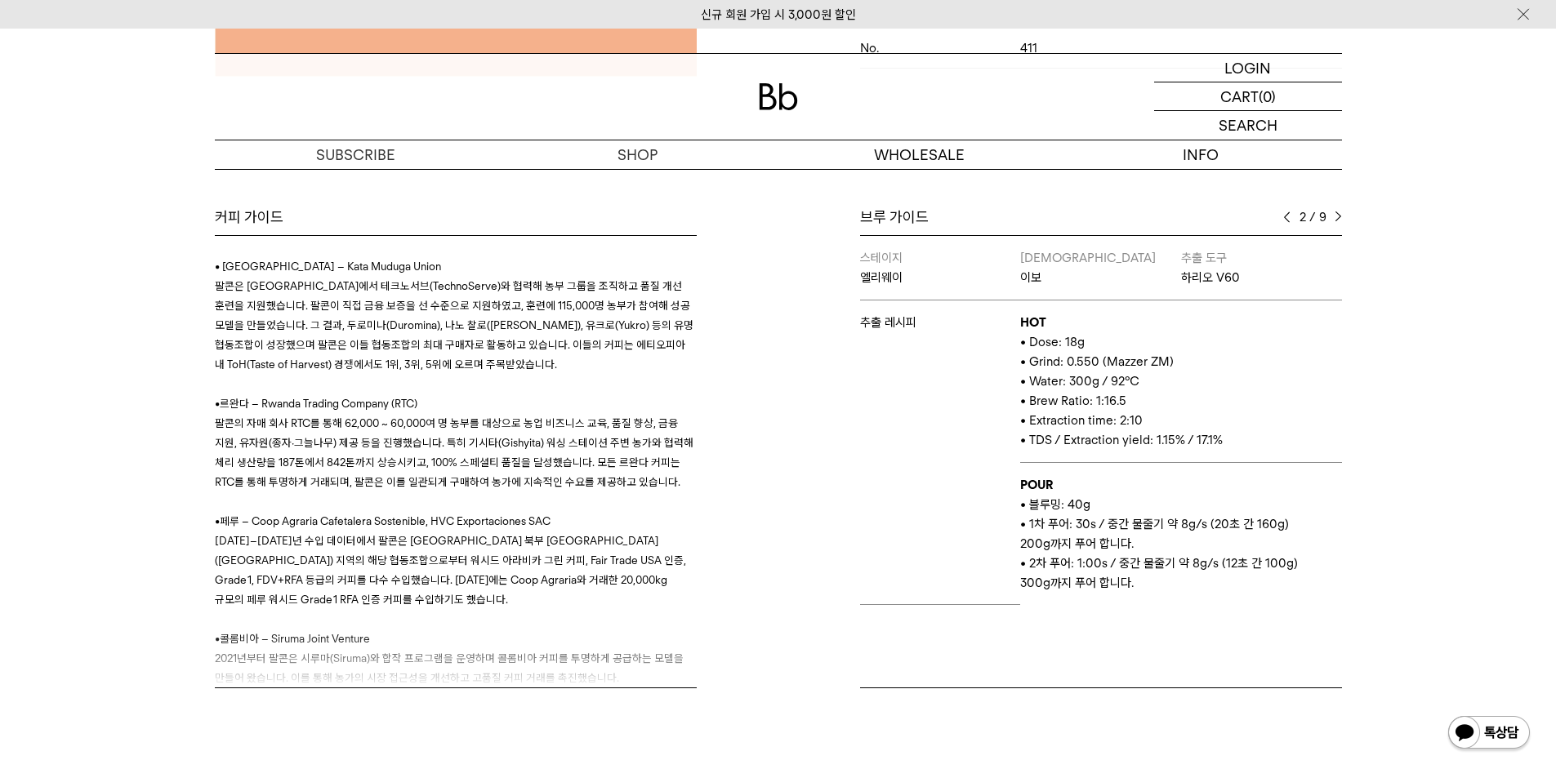
click at [1338, 216] on img at bounding box center [1337, 216] width 7 height 11
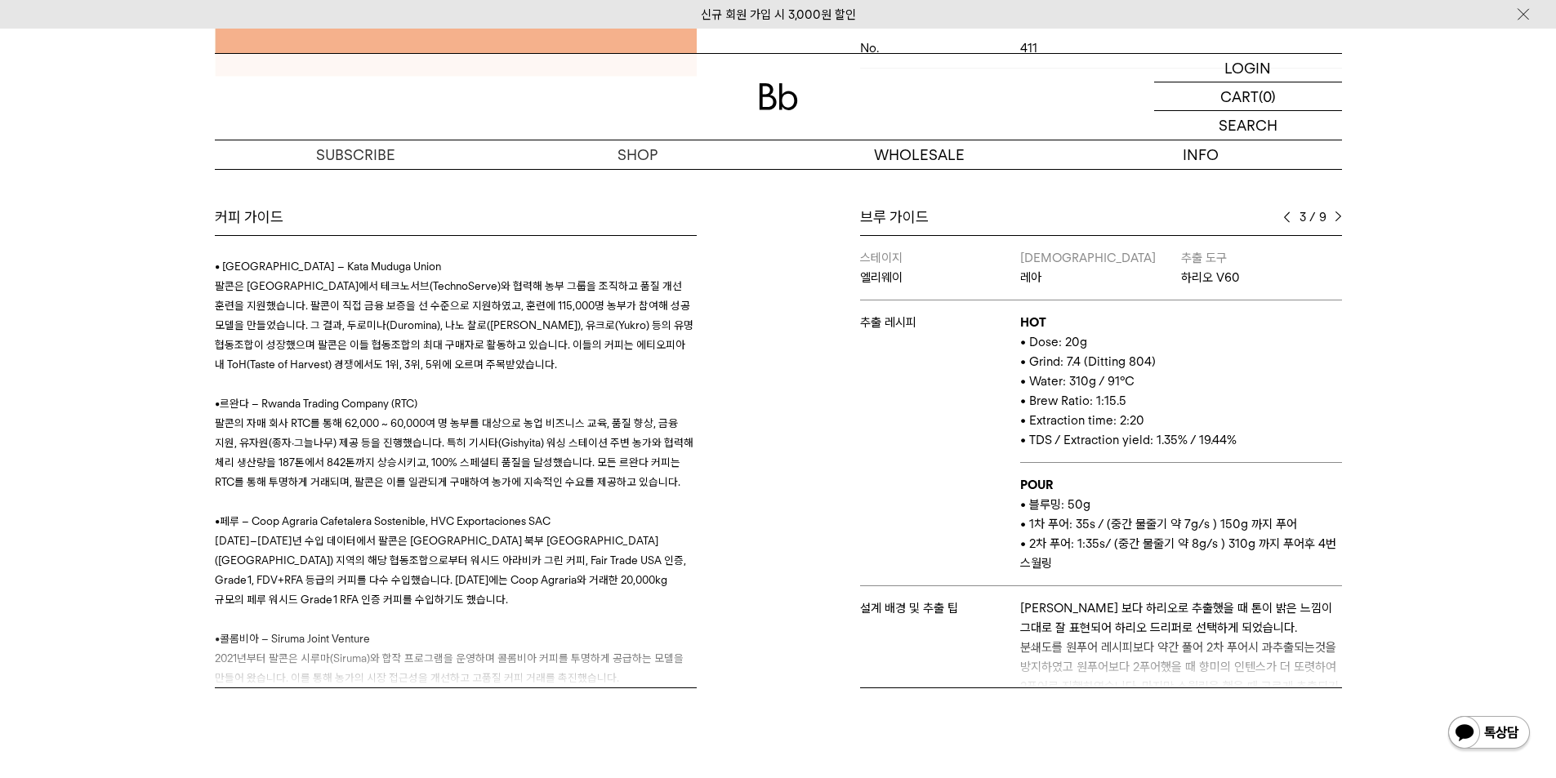
click at [1338, 216] on img at bounding box center [1337, 216] width 7 height 11
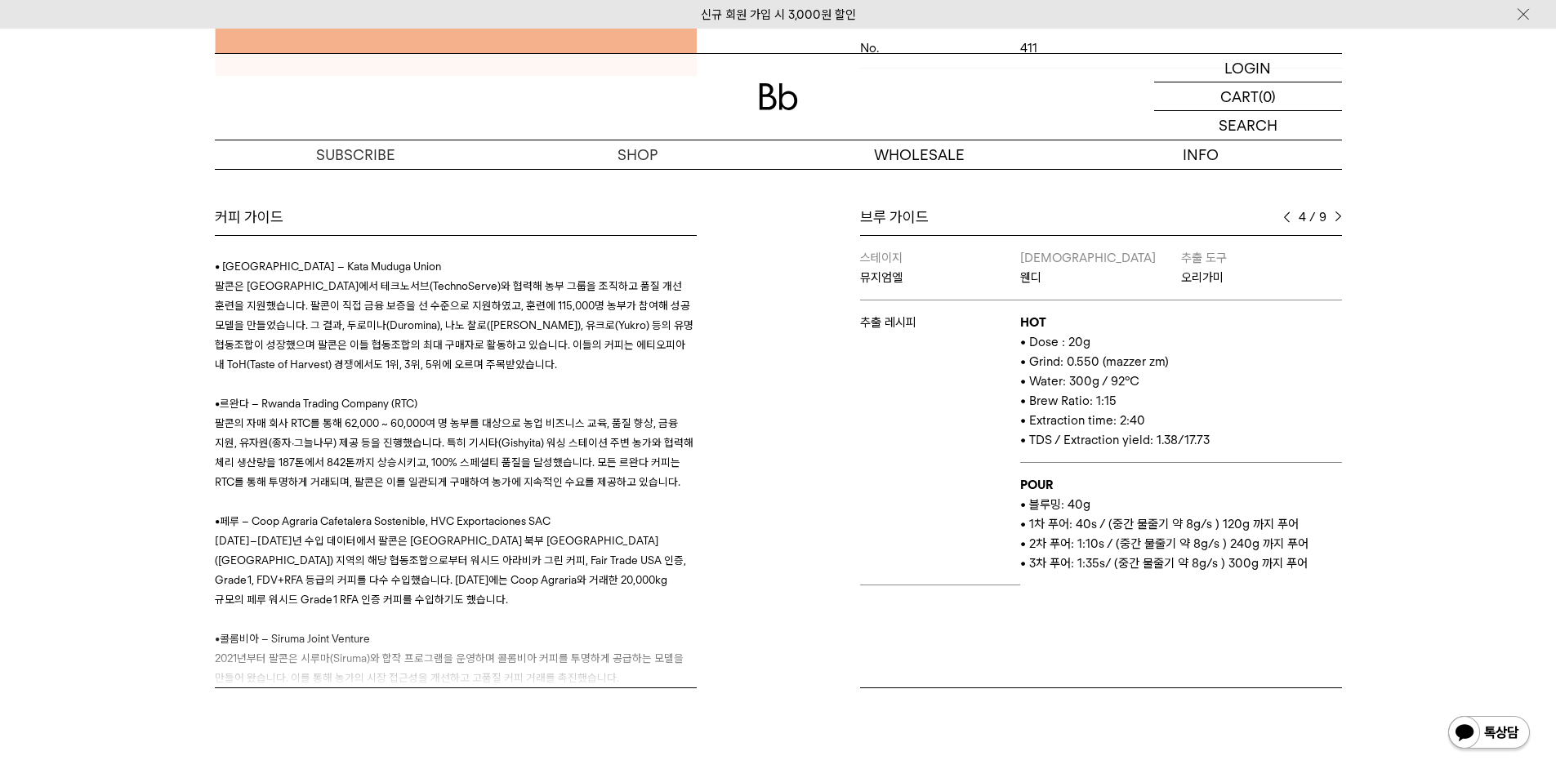
click at [1338, 216] on img at bounding box center [1337, 216] width 7 height 11
click at [1339, 221] on img at bounding box center [1337, 216] width 7 height 11
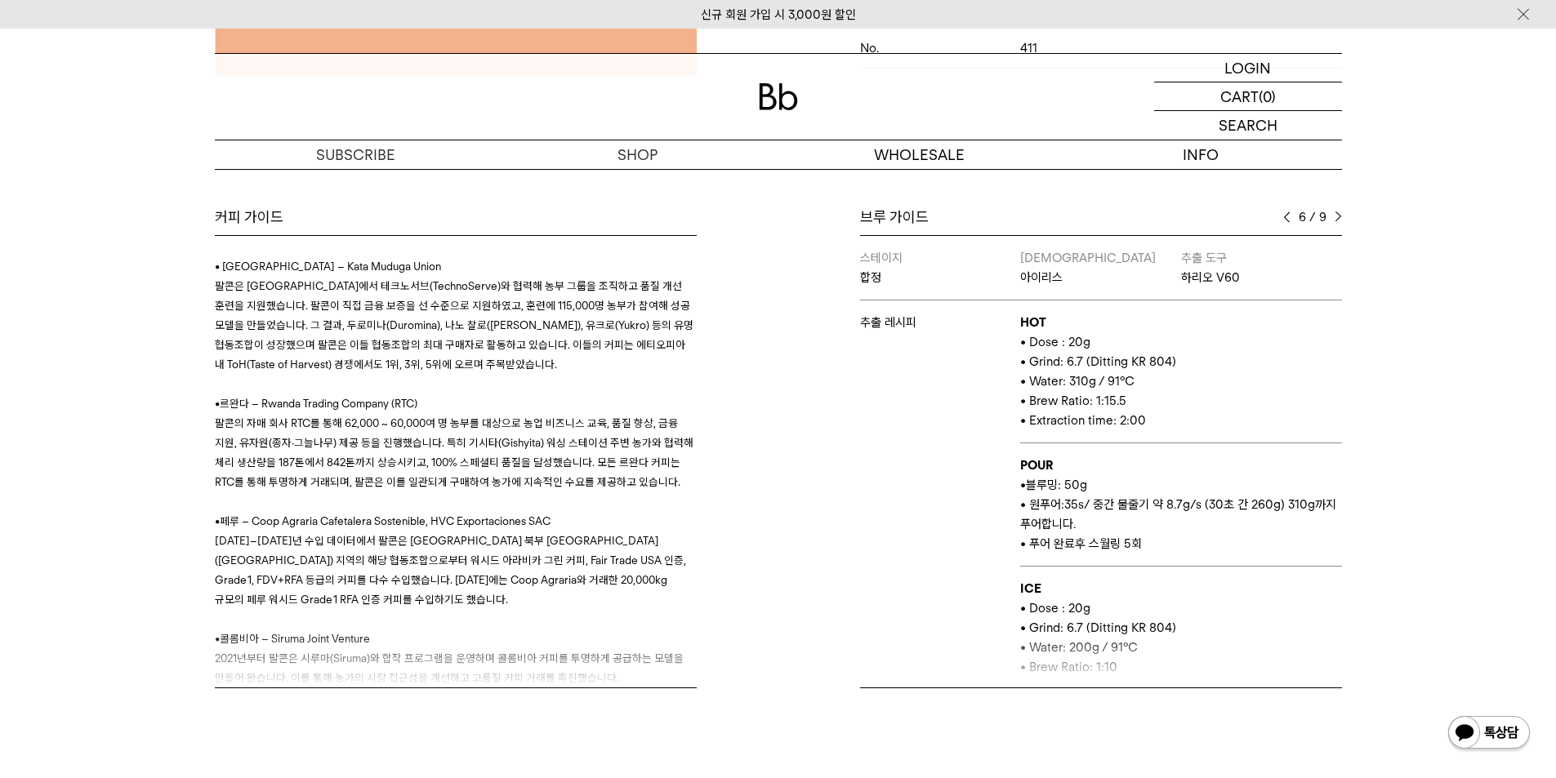
click at [1340, 216] on img at bounding box center [1337, 216] width 7 height 11
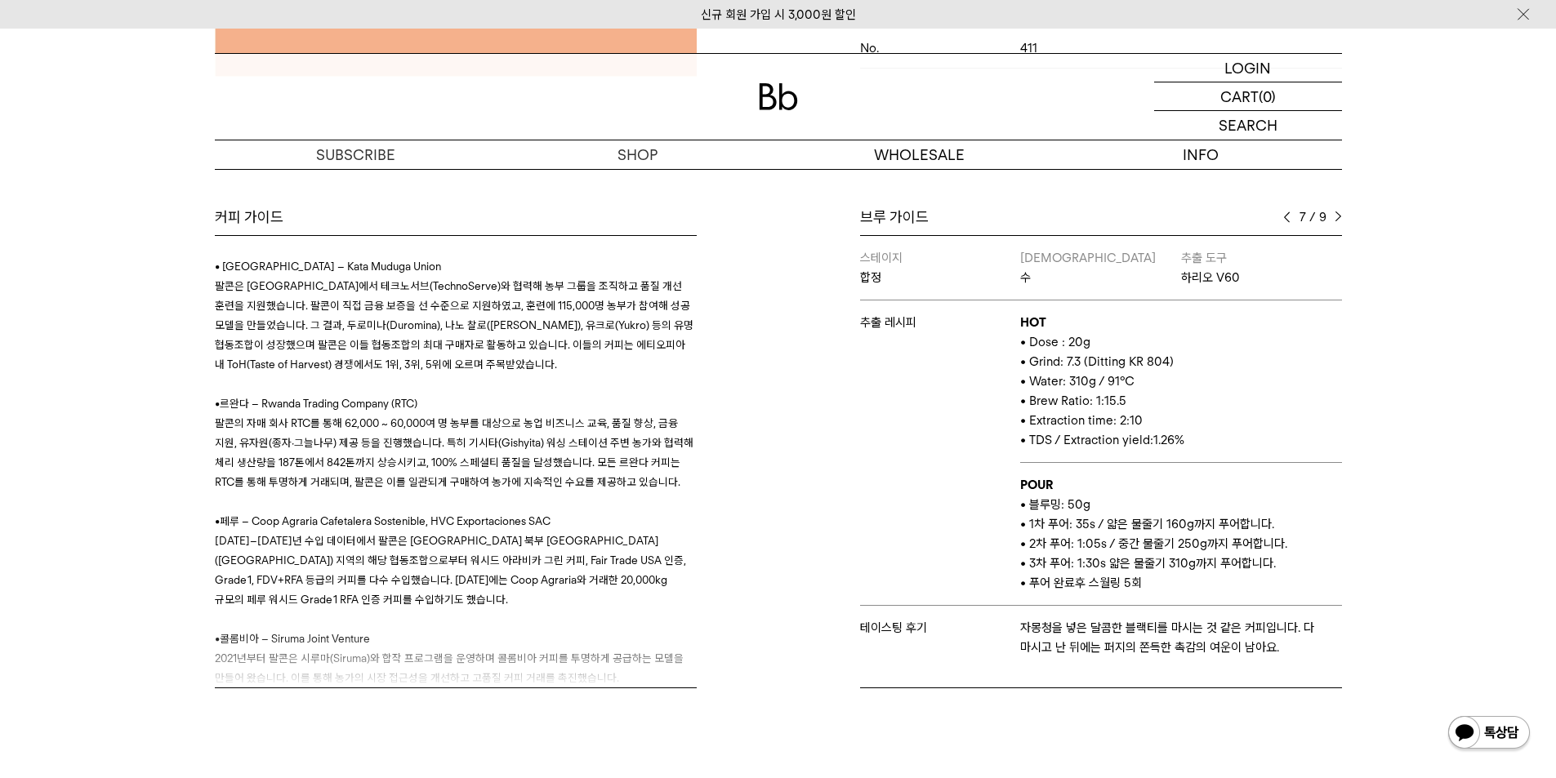
click at [1340, 216] on img at bounding box center [1337, 216] width 7 height 11
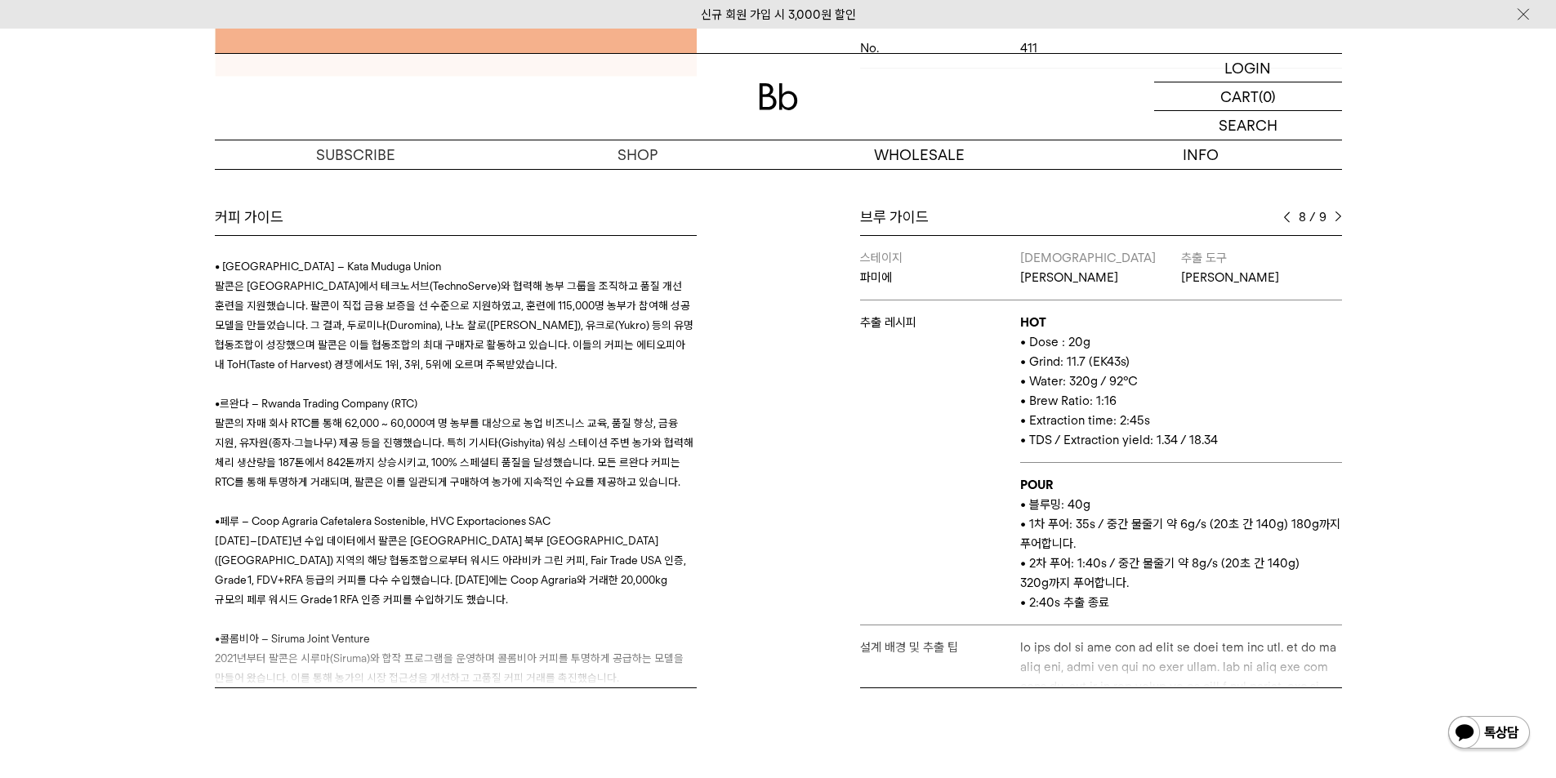
click at [1340, 216] on img at bounding box center [1337, 216] width 7 height 11
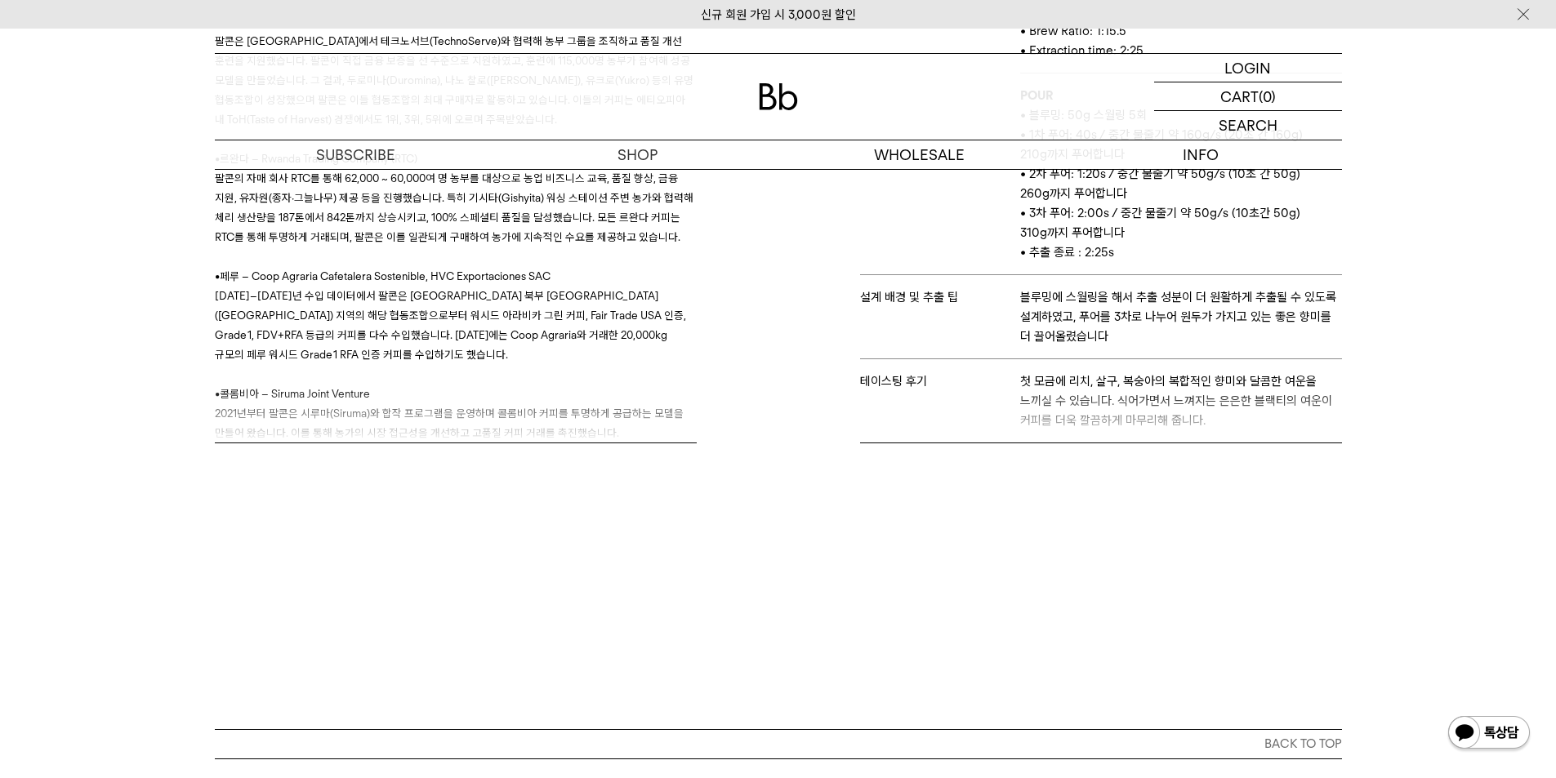
scroll to position [327, 0]
